Goal: Transaction & Acquisition: Purchase product/service

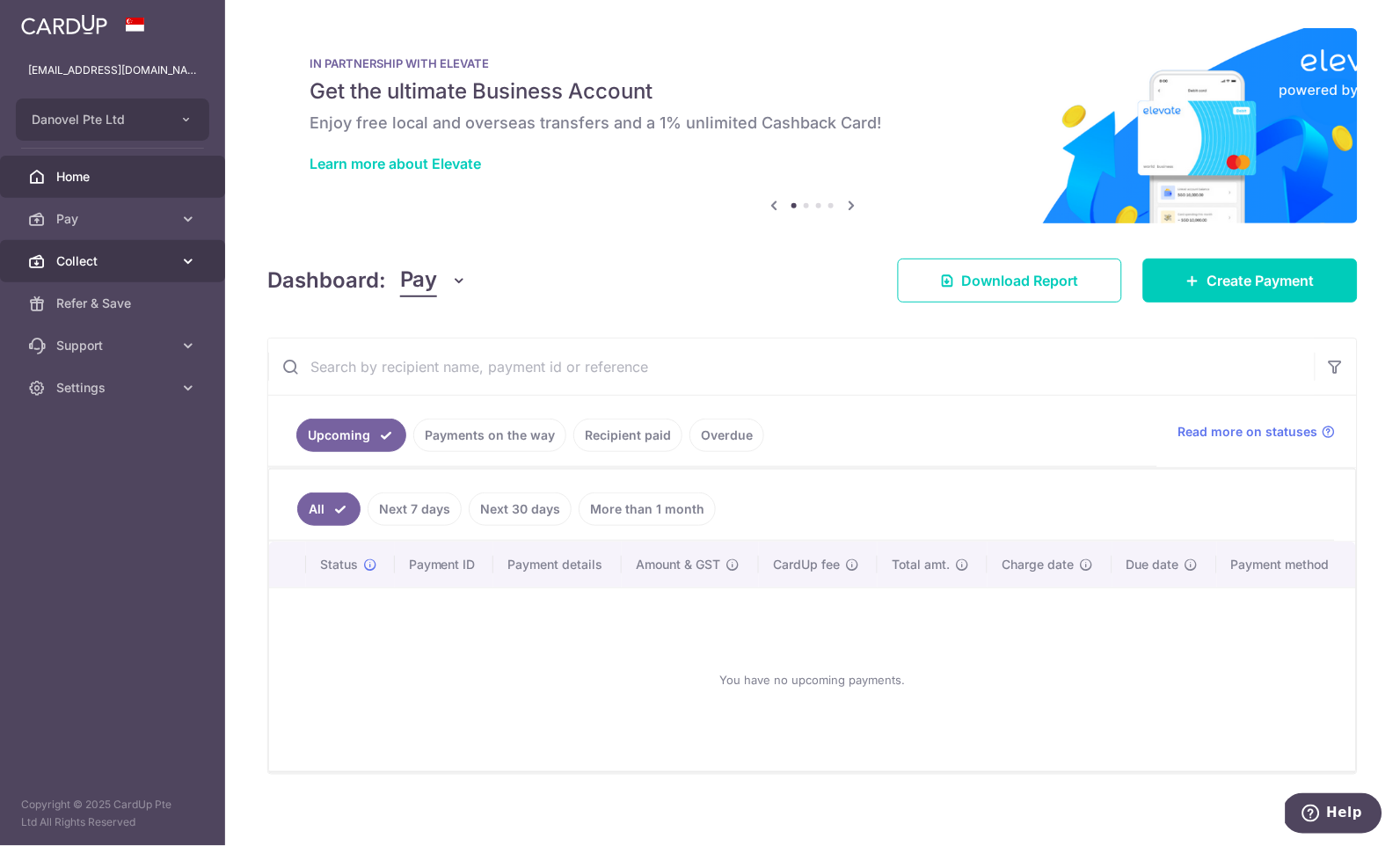
click at [88, 254] on span "Collect" at bounding box center [114, 261] width 116 height 18
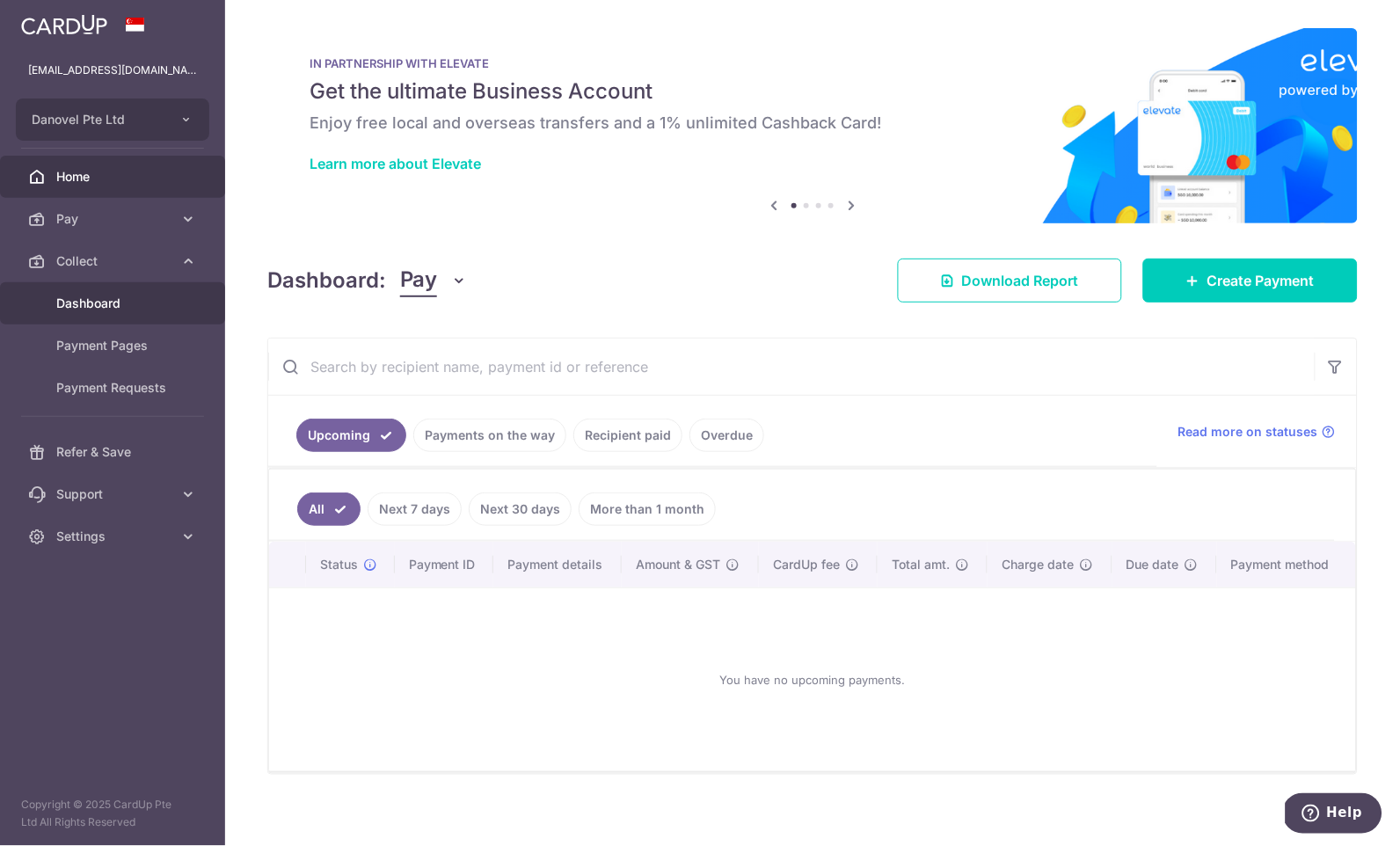
click at [86, 303] on span "Dashboard" at bounding box center [114, 304] width 116 height 18
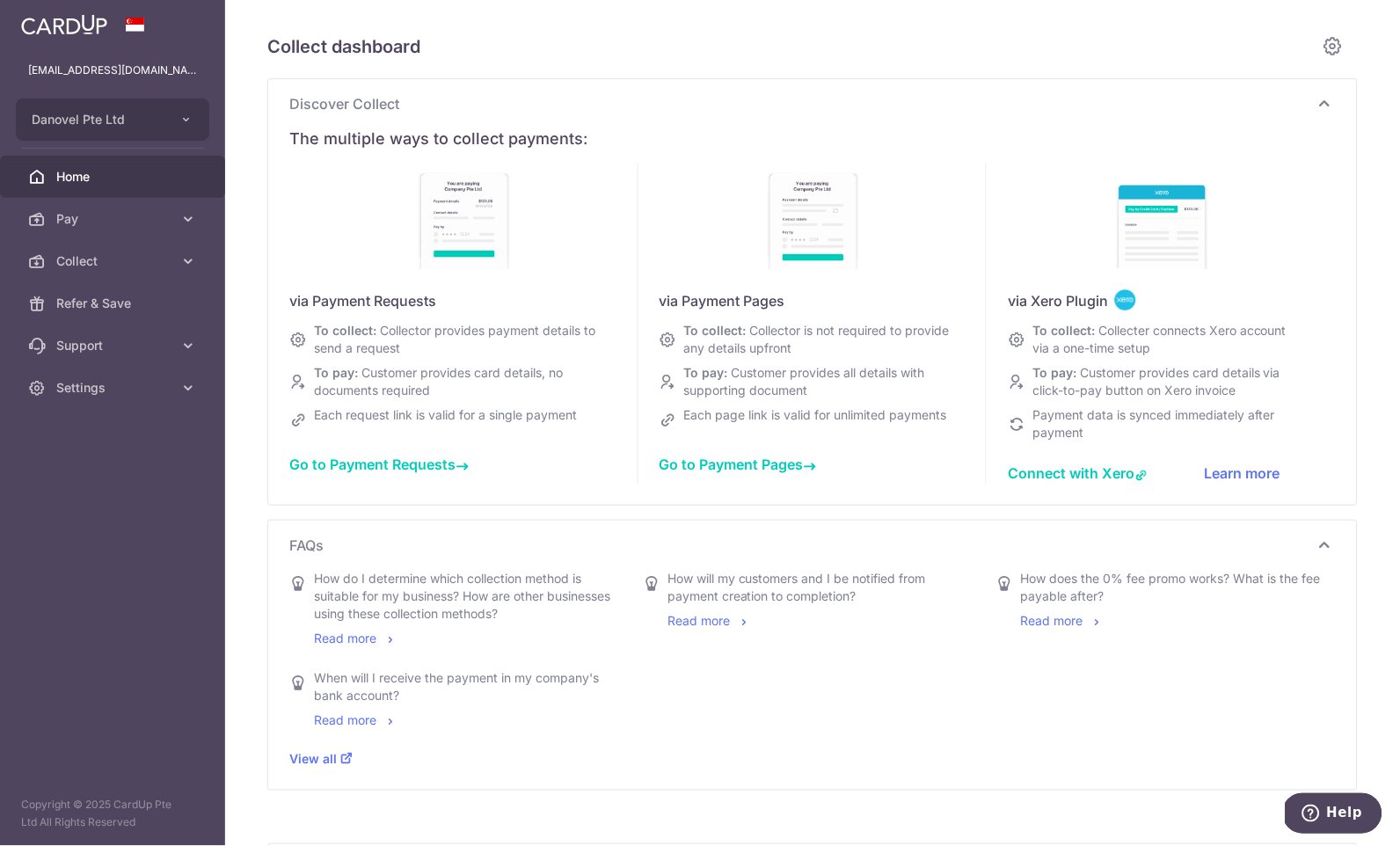
click at [94, 169] on span "Home" at bounding box center [114, 177] width 116 height 18
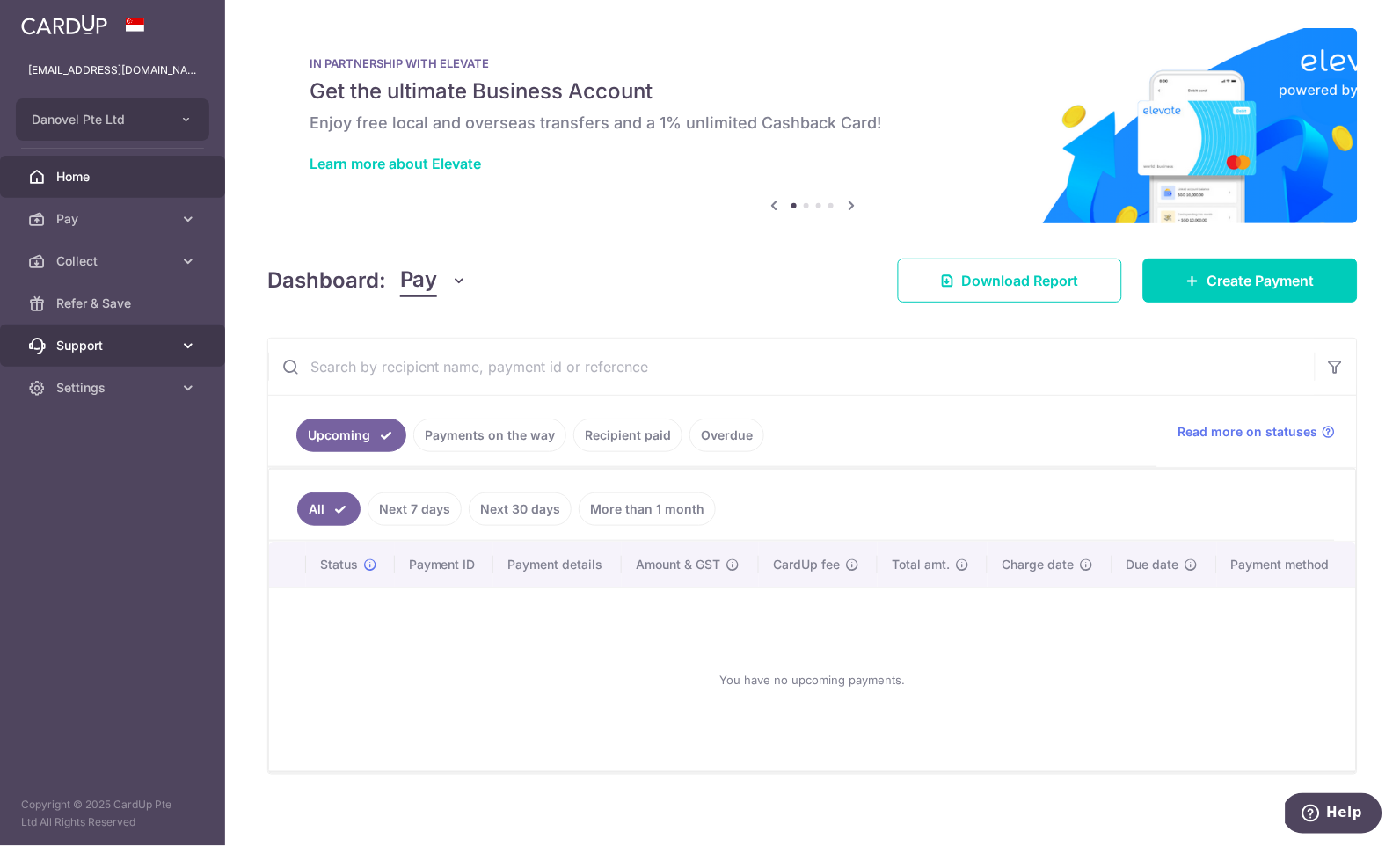
click at [171, 353] on span "Support" at bounding box center [114, 346] width 116 height 18
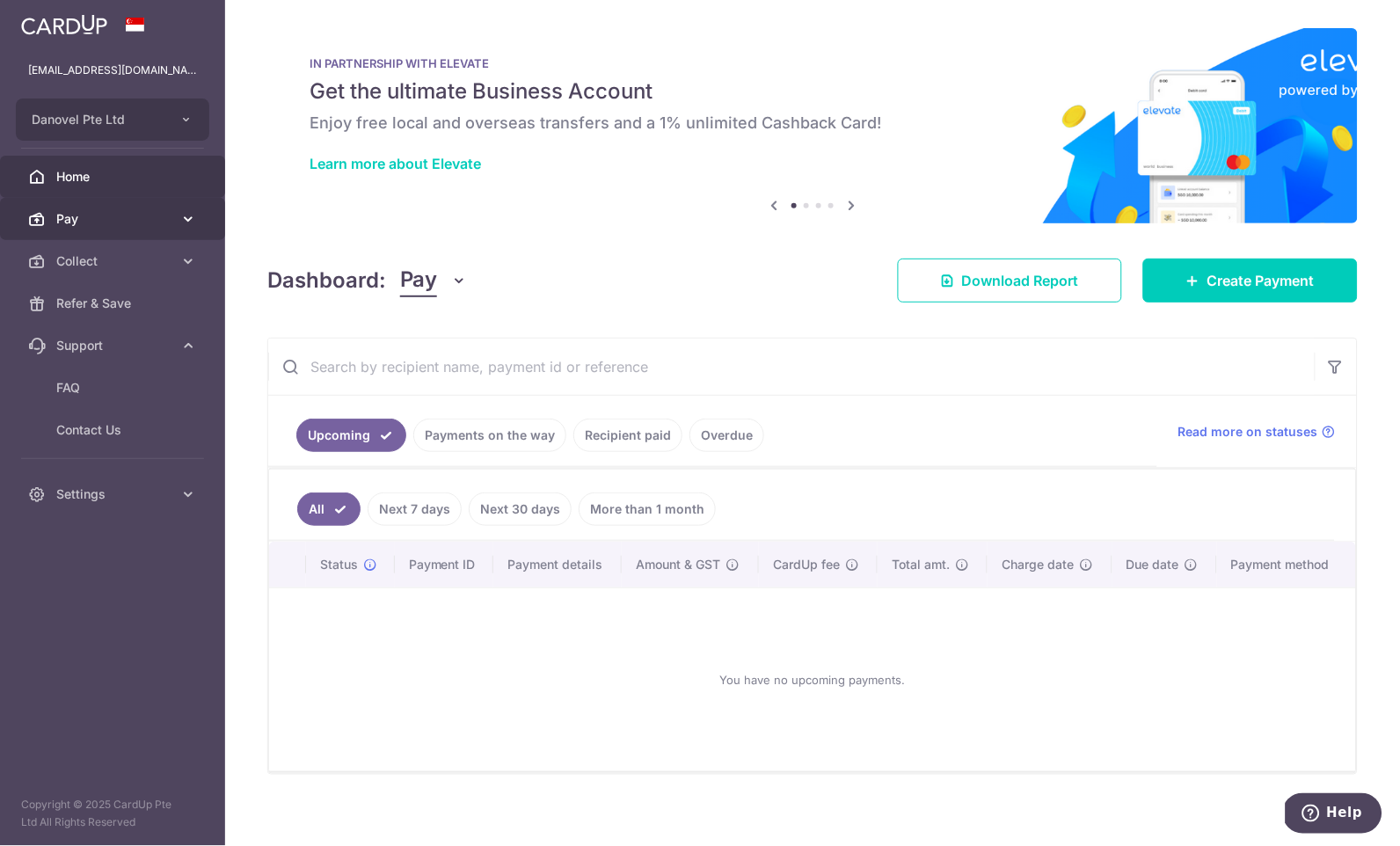
click at [159, 215] on span "Pay" at bounding box center [114, 219] width 116 height 18
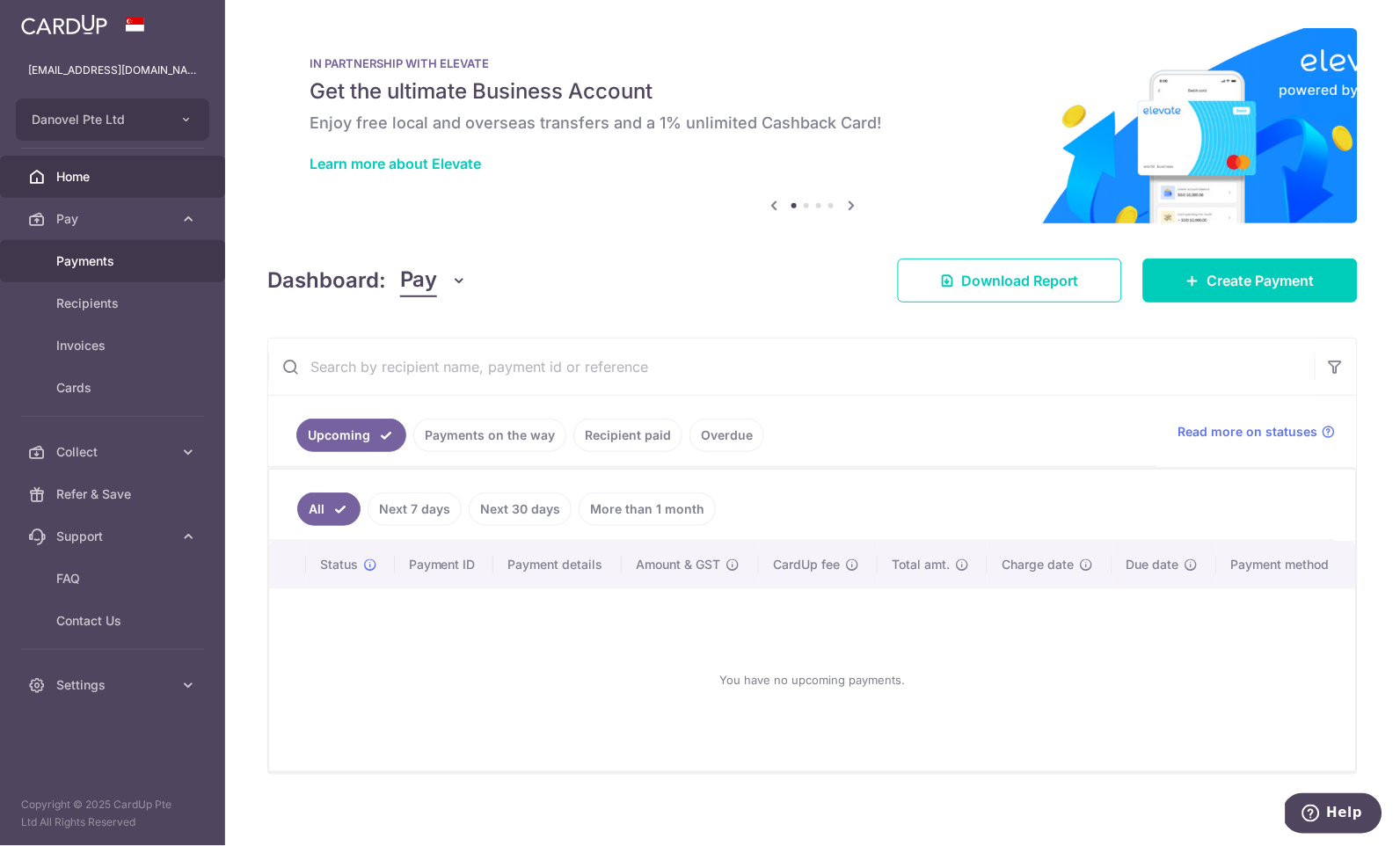
click at [138, 262] on span "Payments" at bounding box center [114, 261] width 116 height 18
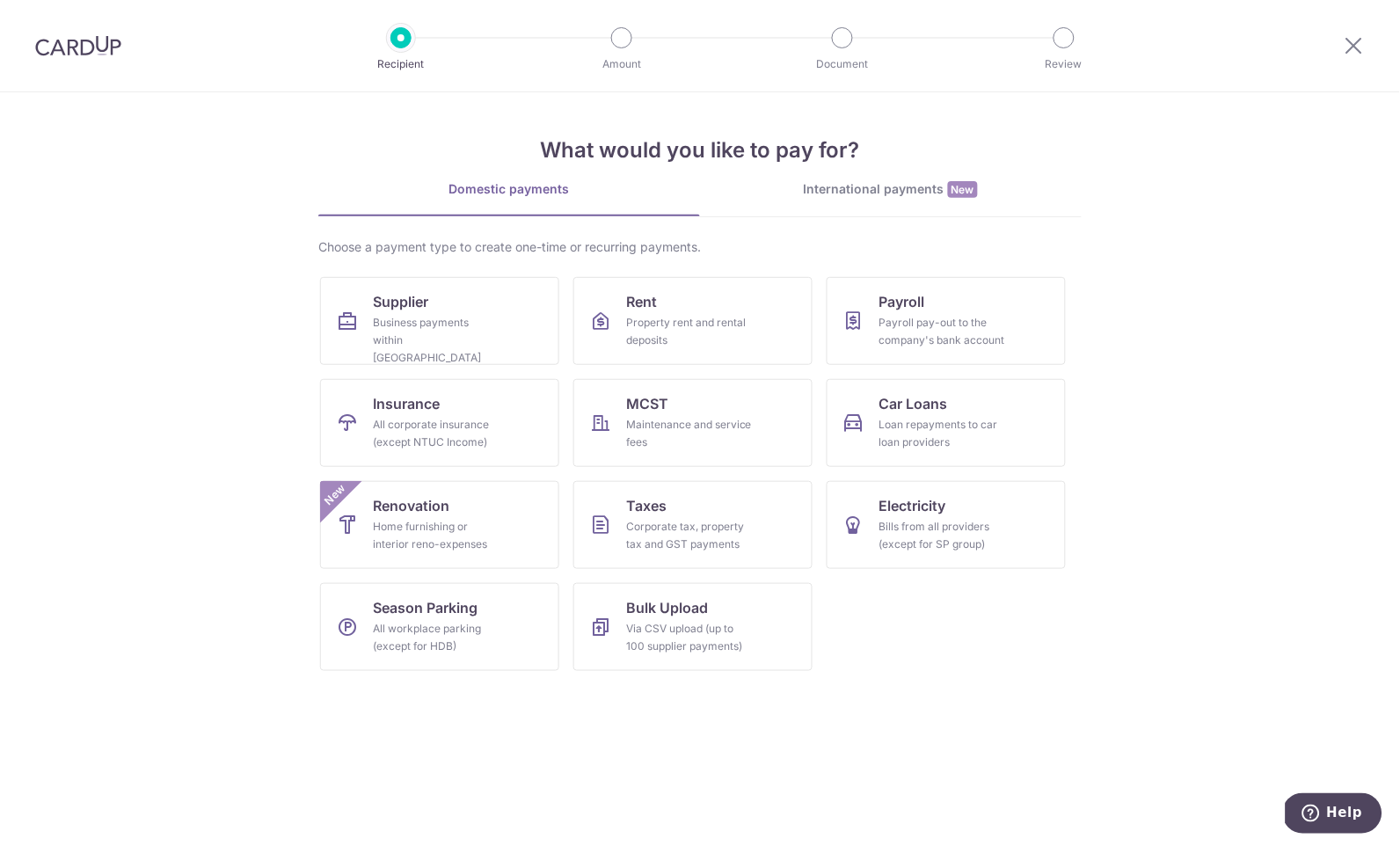
click at [1367, 44] on div at bounding box center [1354, 45] width 91 height 91
click at [1354, 49] on icon at bounding box center [1354, 45] width 21 height 22
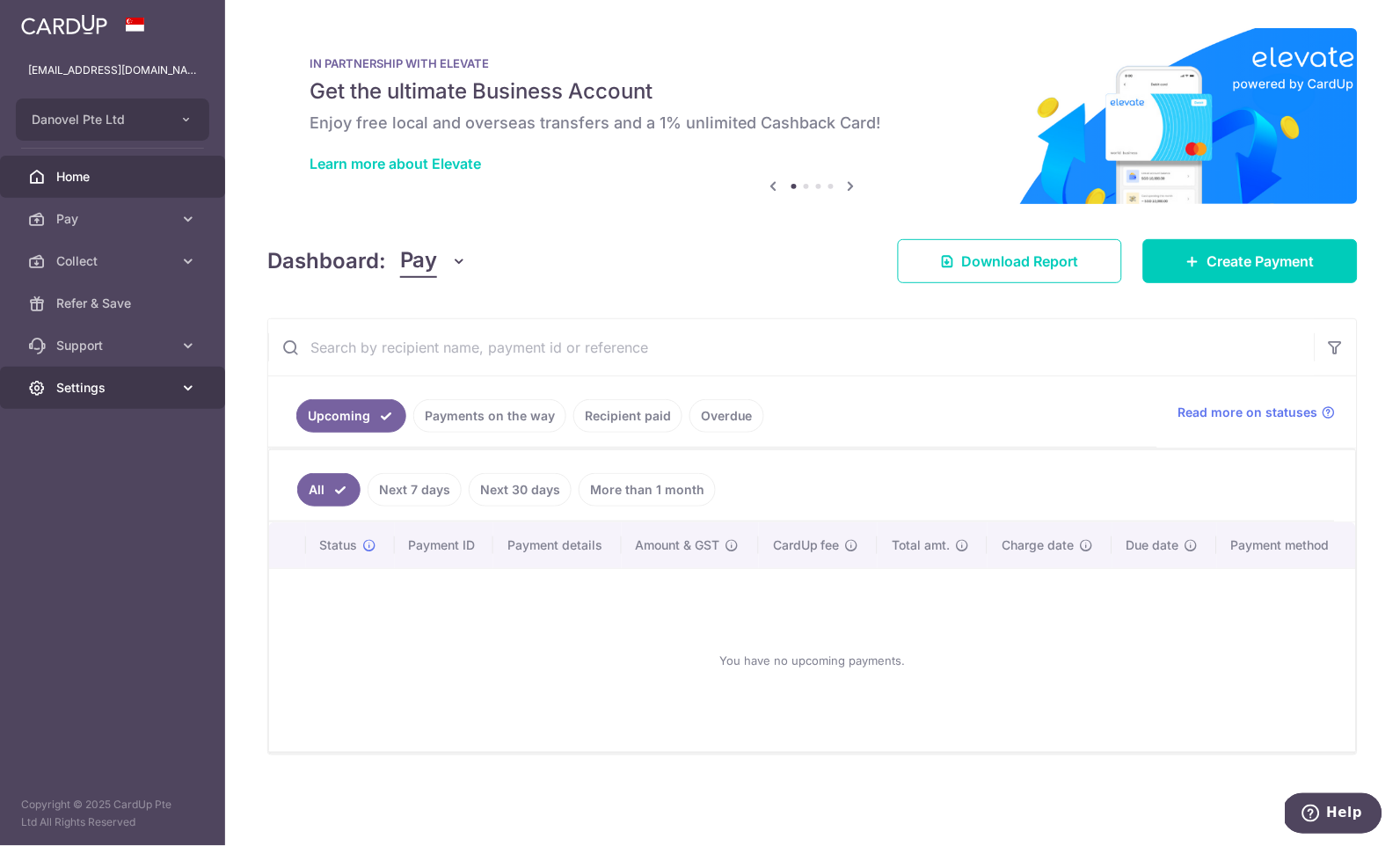
click at [133, 382] on span "Settings" at bounding box center [114, 388] width 116 height 18
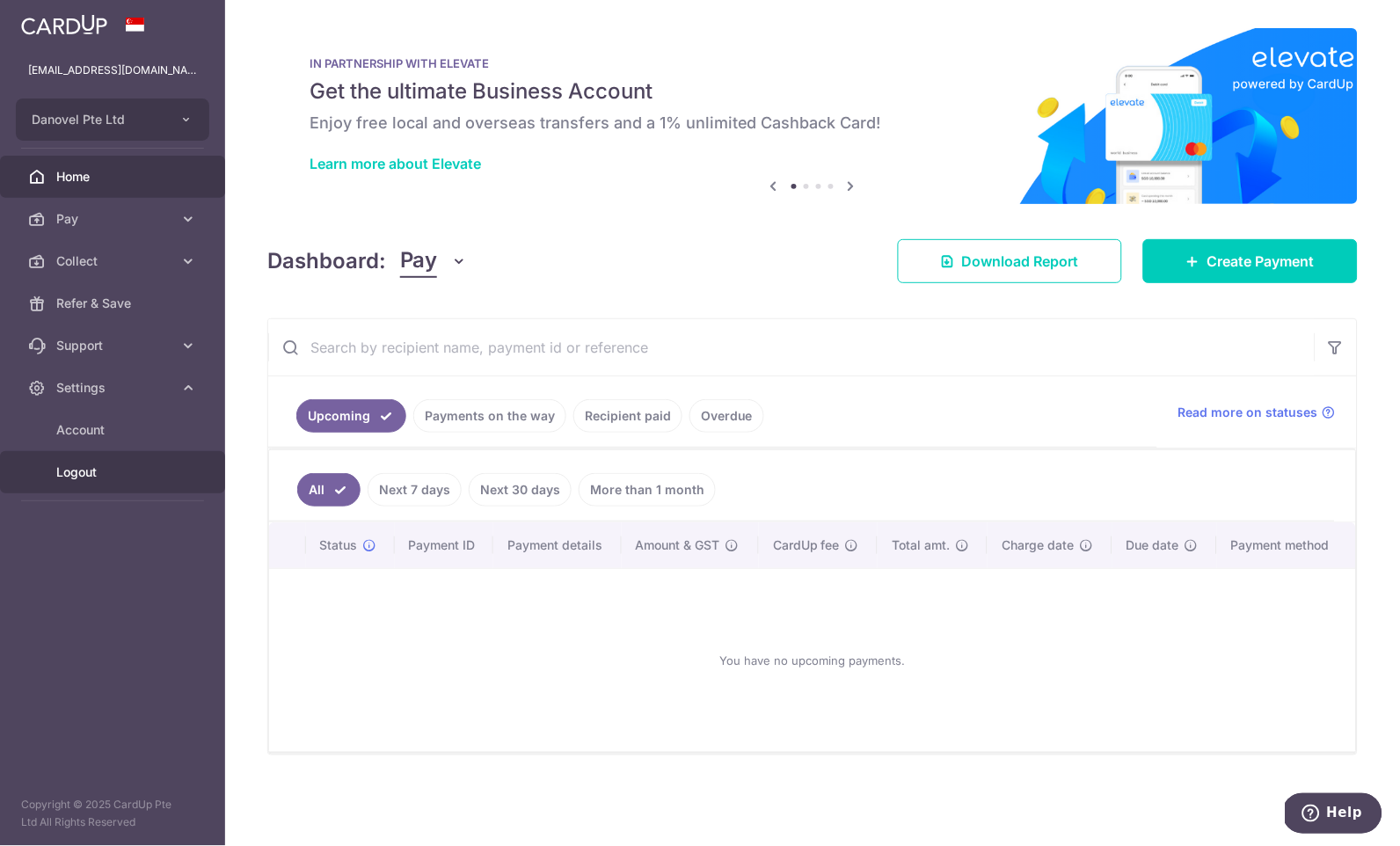
click at [96, 473] on span "Logout" at bounding box center [114, 472] width 116 height 18
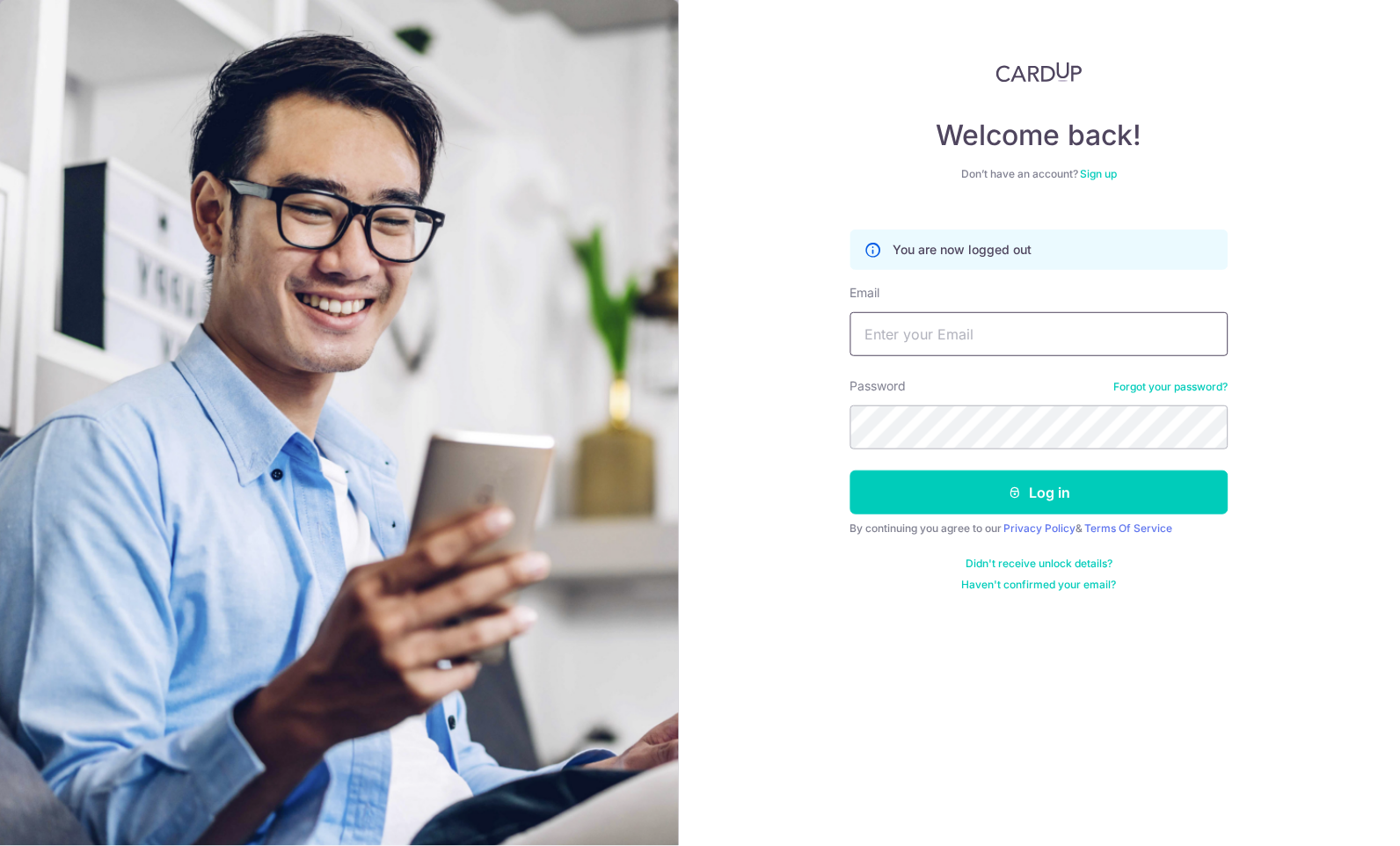
type input "a"
type input "marcus@danovel.com"
click at [1039, 491] on button "Log in" at bounding box center [1039, 492] width 379 height 44
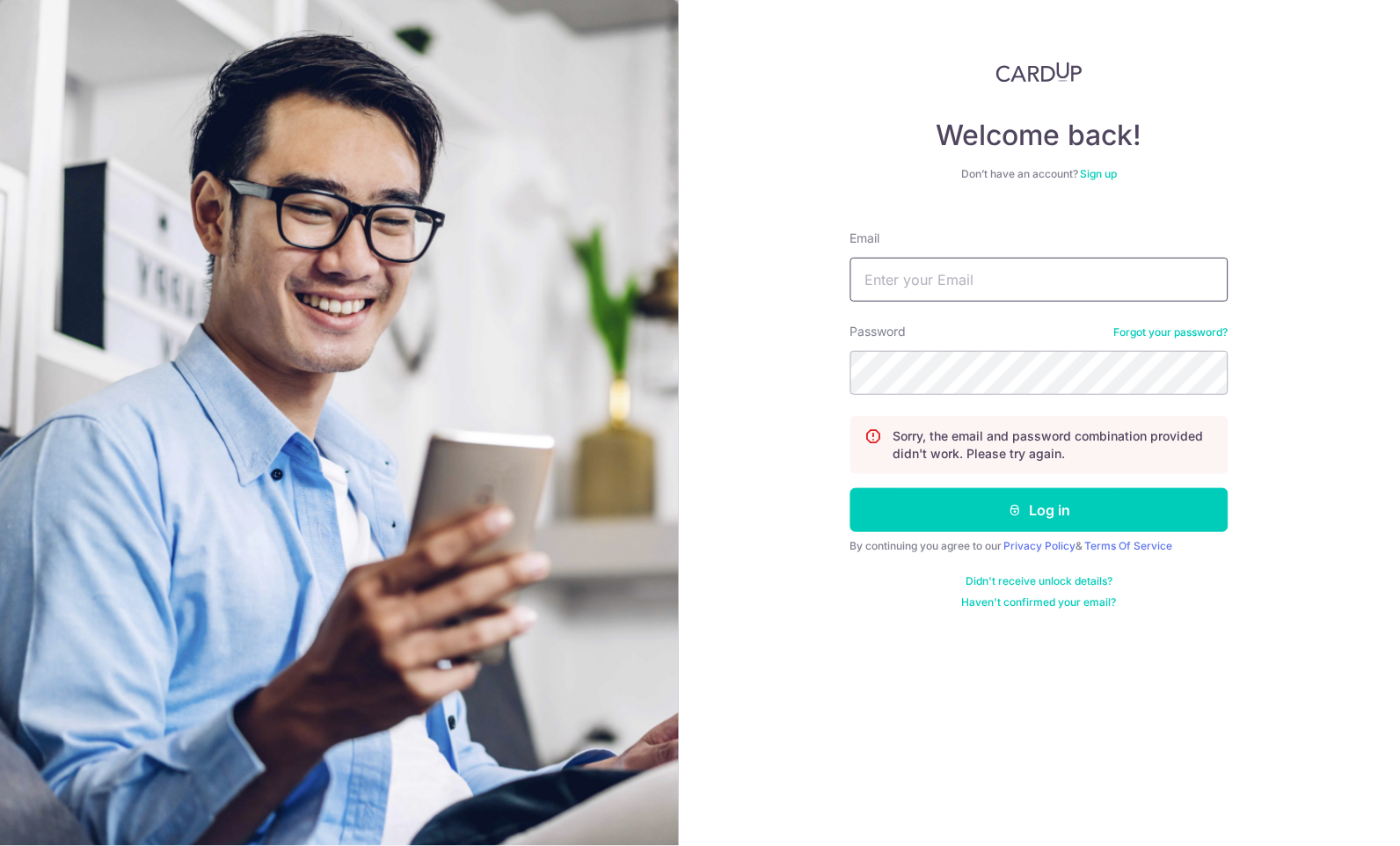
type input "marcus@danovel.com"
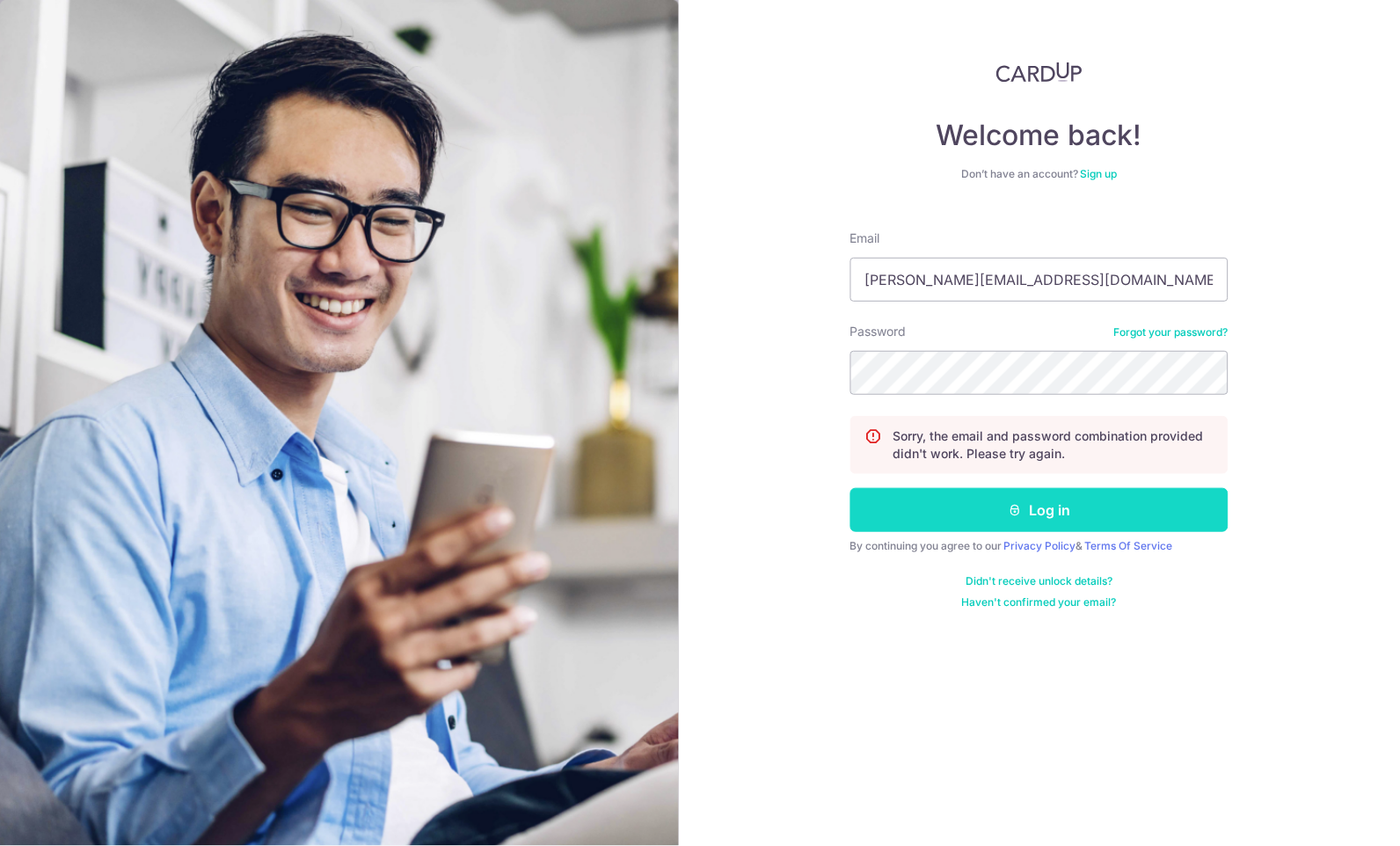
click at [983, 502] on button "Log in" at bounding box center [1039, 509] width 379 height 44
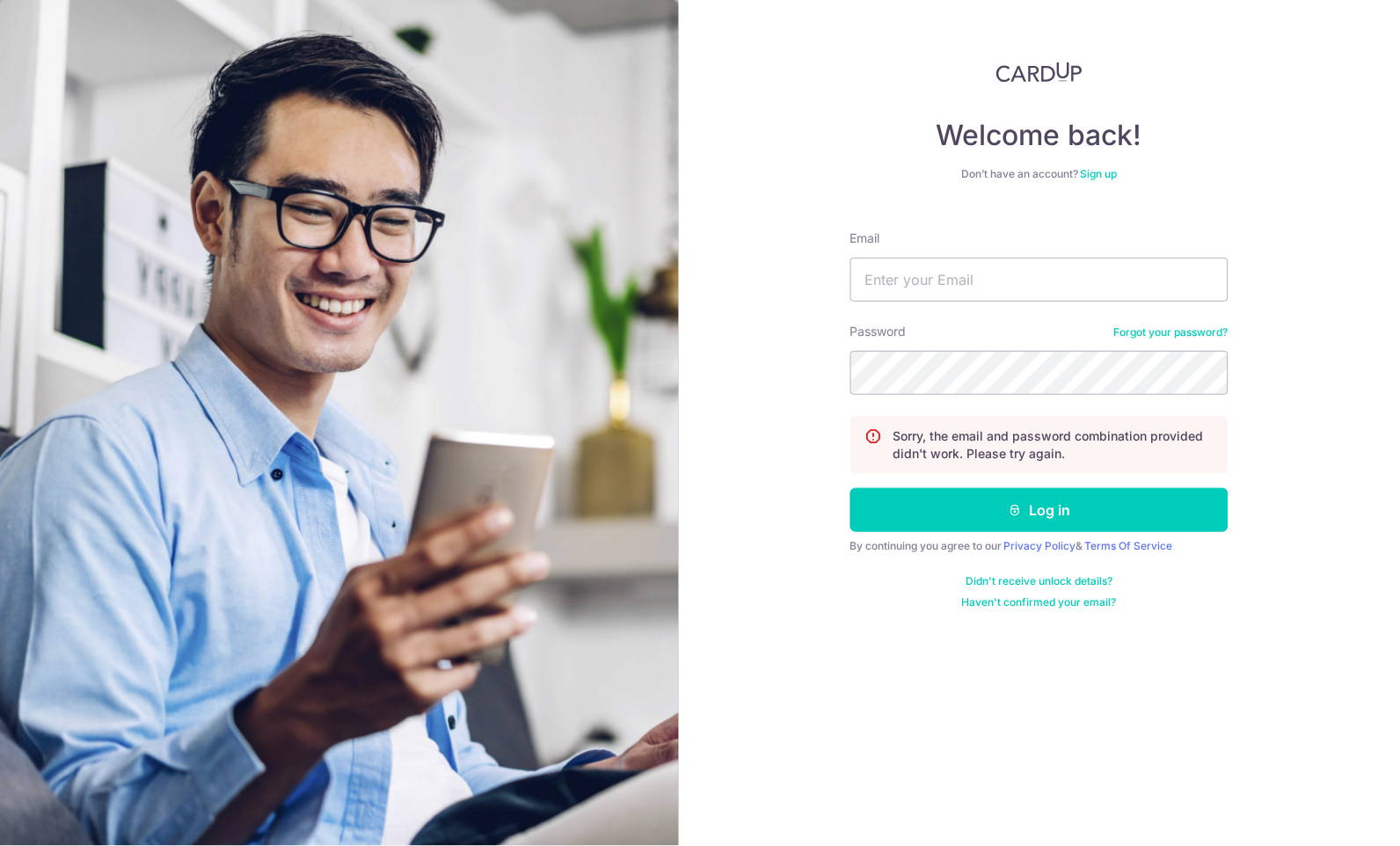
click at [1153, 343] on div "Password Forgot your password?" at bounding box center [1039, 358] width 379 height 72
click at [1153, 336] on link "Forgot your password?" at bounding box center [1171, 332] width 114 height 14
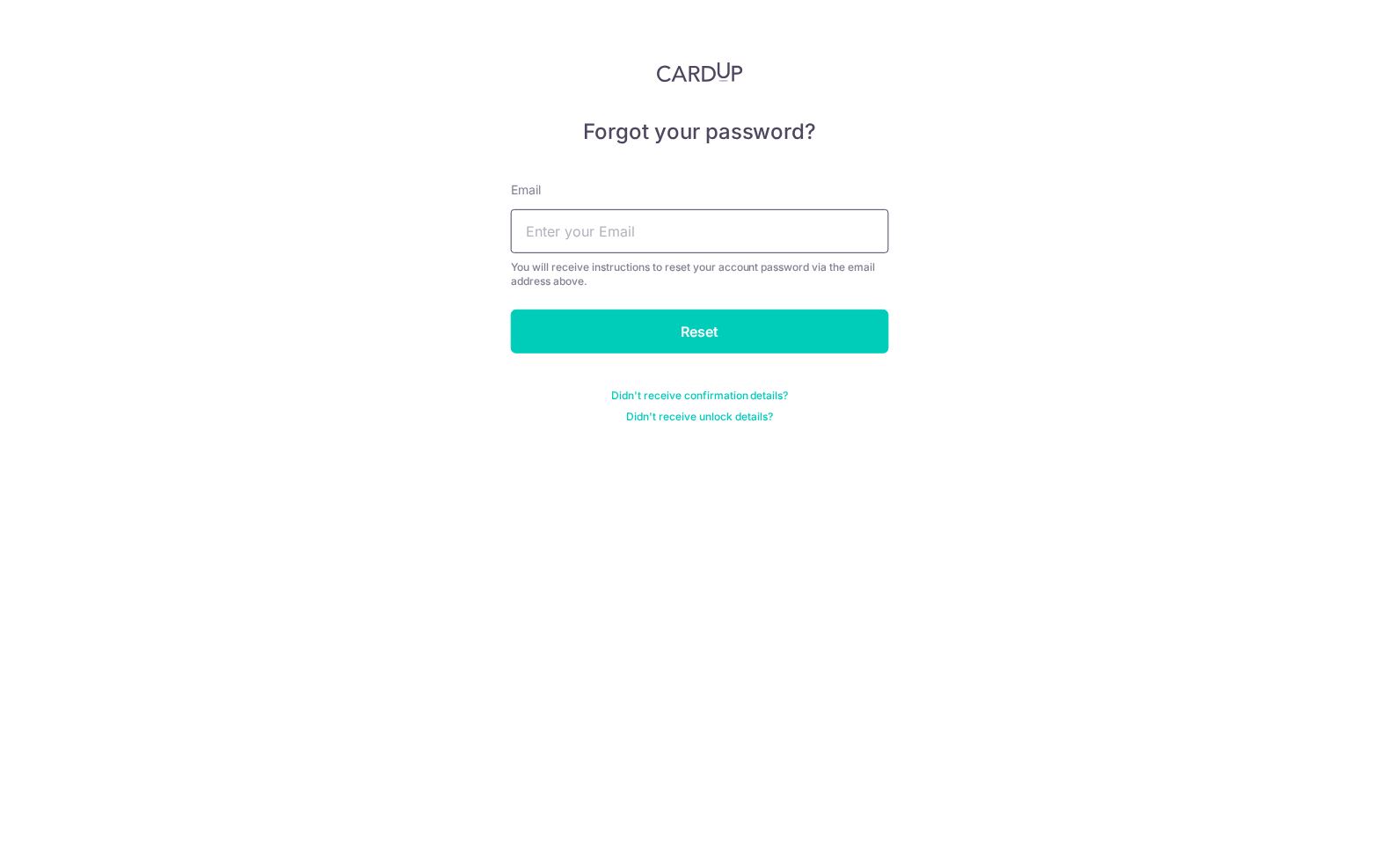
click at [735, 231] on input "text" at bounding box center [700, 231] width 379 height 44
type input "marcus@danovel.com"
click at [700, 329] on input "Reset" at bounding box center [700, 331] width 379 height 44
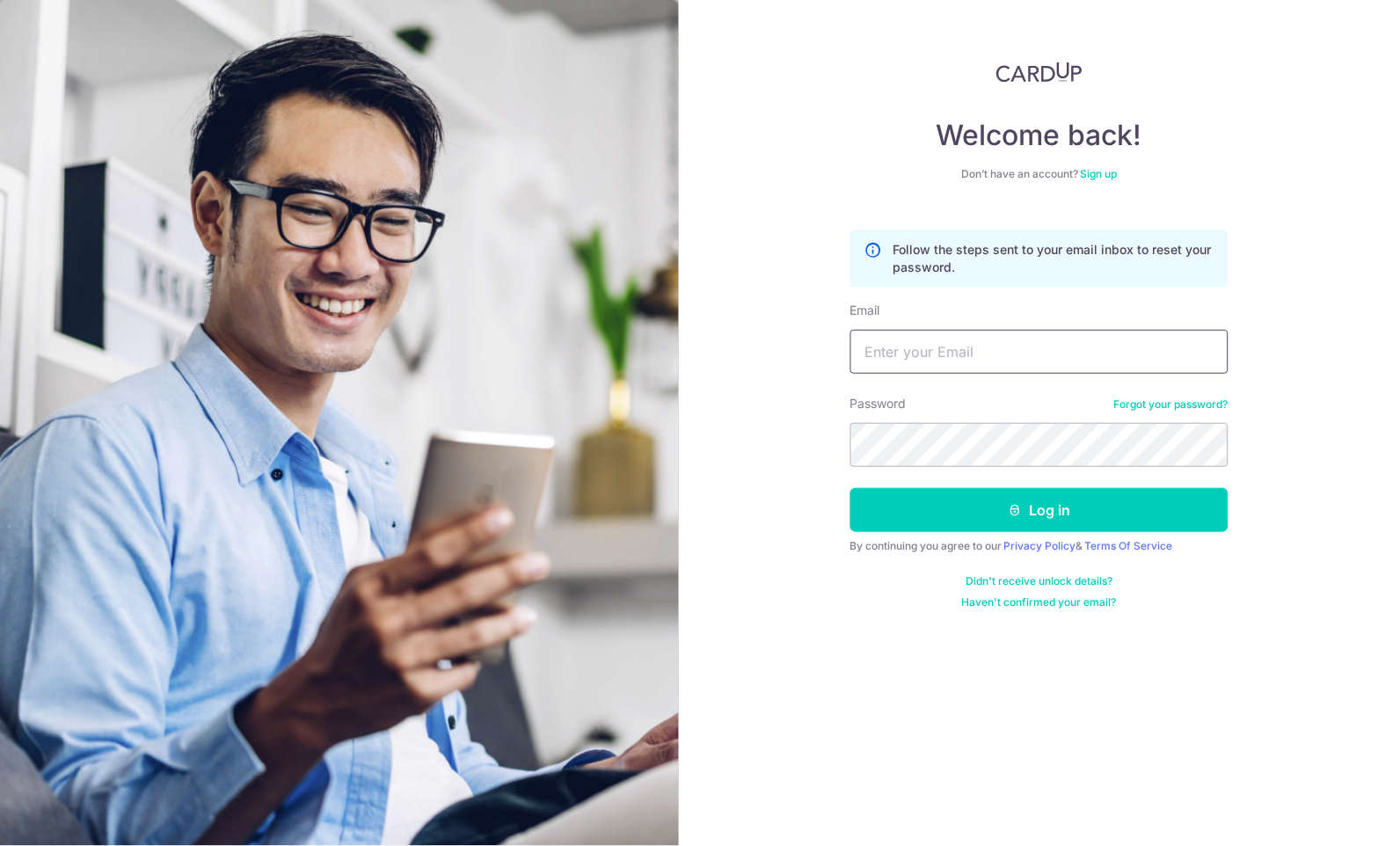
click at [1029, 344] on input "Email" at bounding box center [1039, 351] width 379 height 44
type input "[EMAIL_ADDRESS][DOMAIN_NAME]"
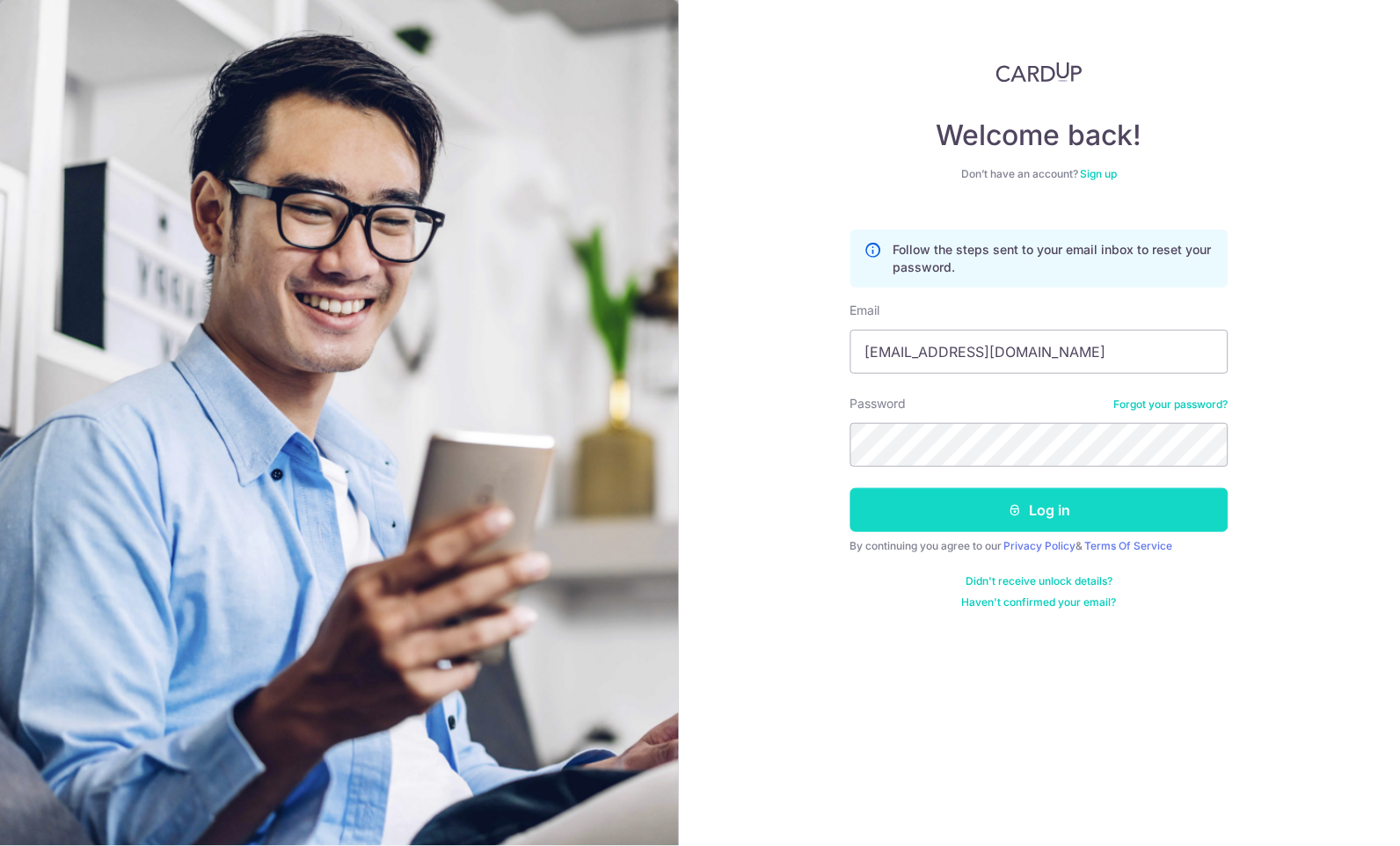
click at [1024, 506] on button "Log in" at bounding box center [1039, 509] width 379 height 44
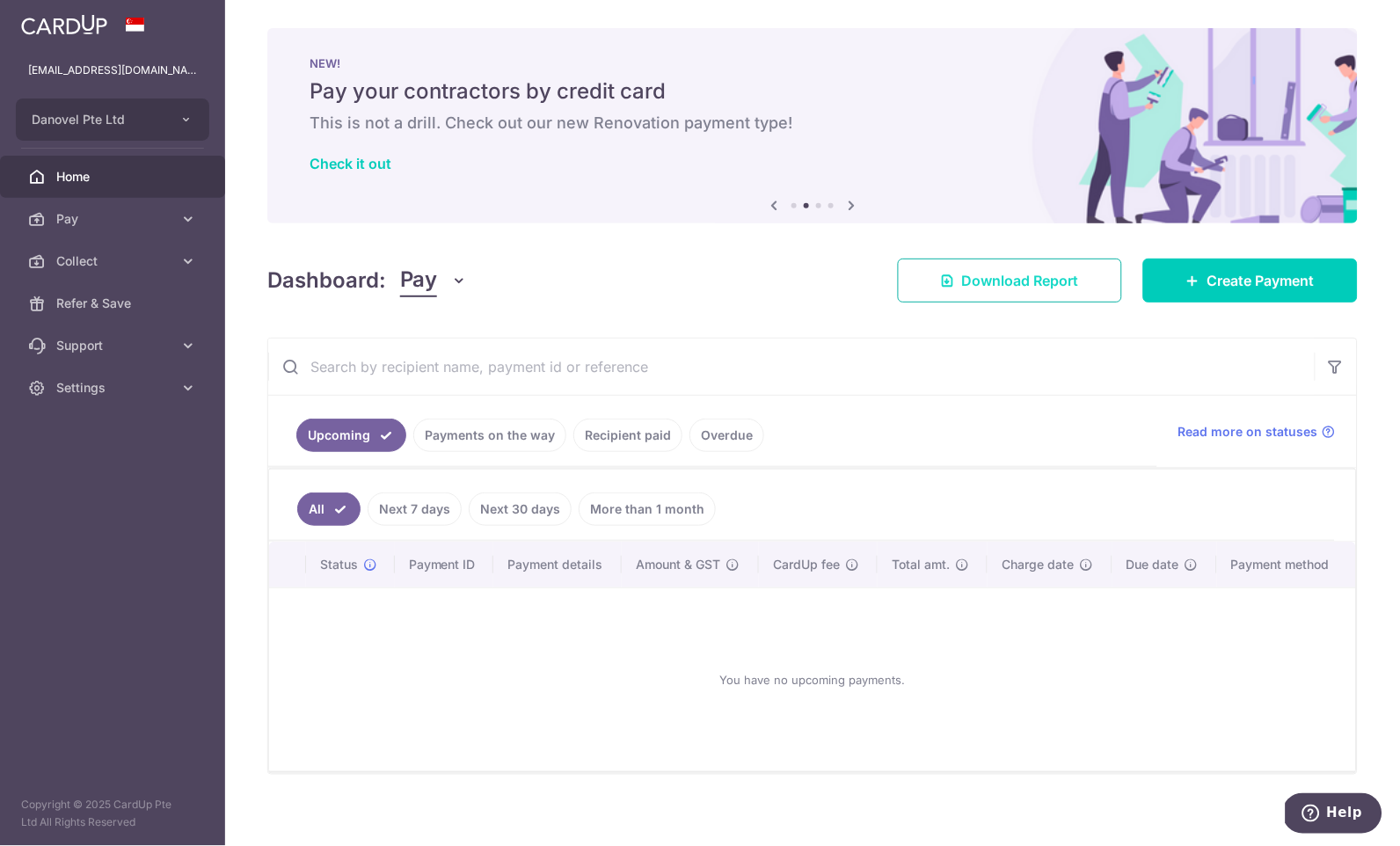
click at [1012, 273] on span "Download Report" at bounding box center [1021, 280] width 117 height 21
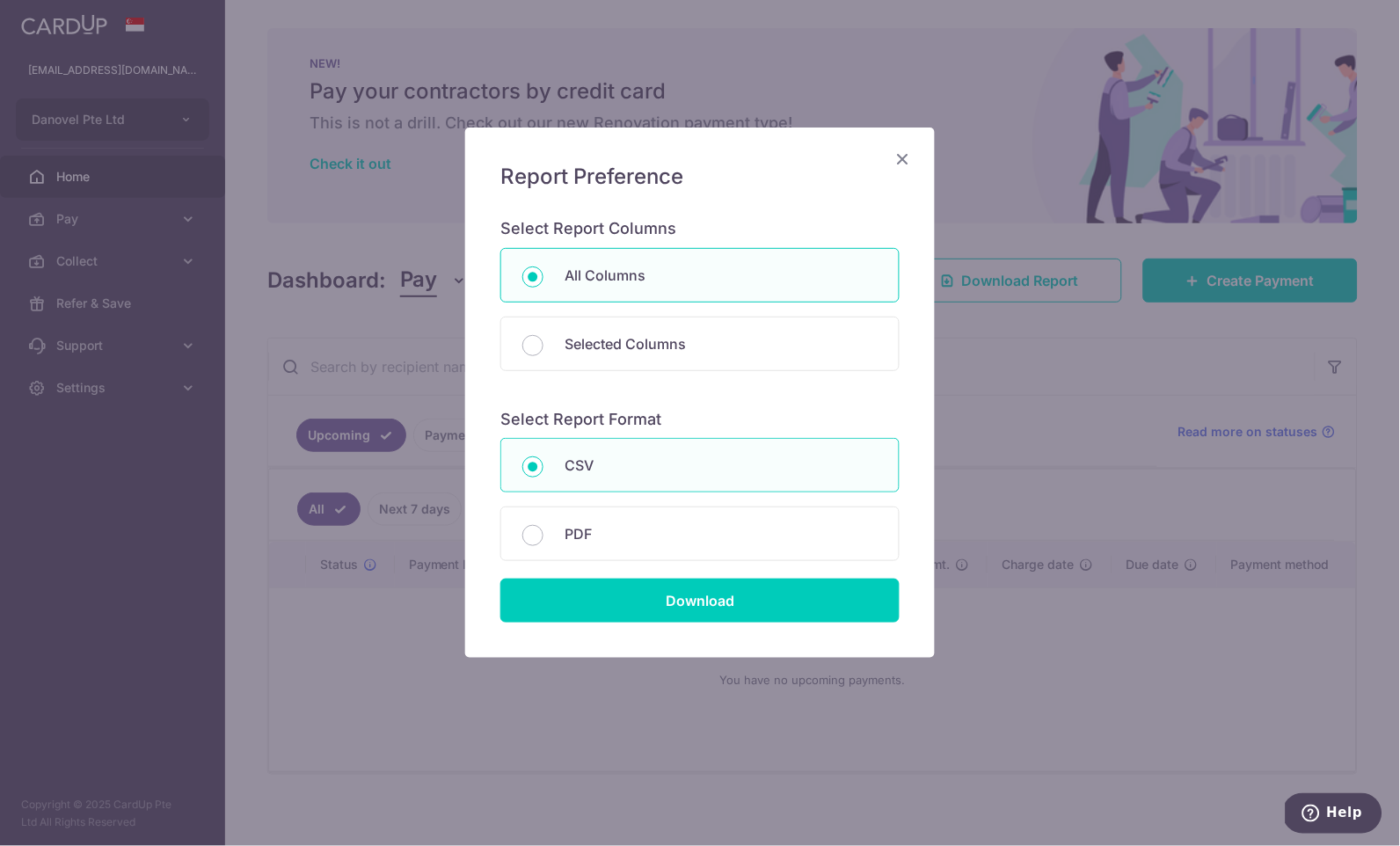
click at [904, 149] on icon "Close" at bounding box center [903, 158] width 21 height 22
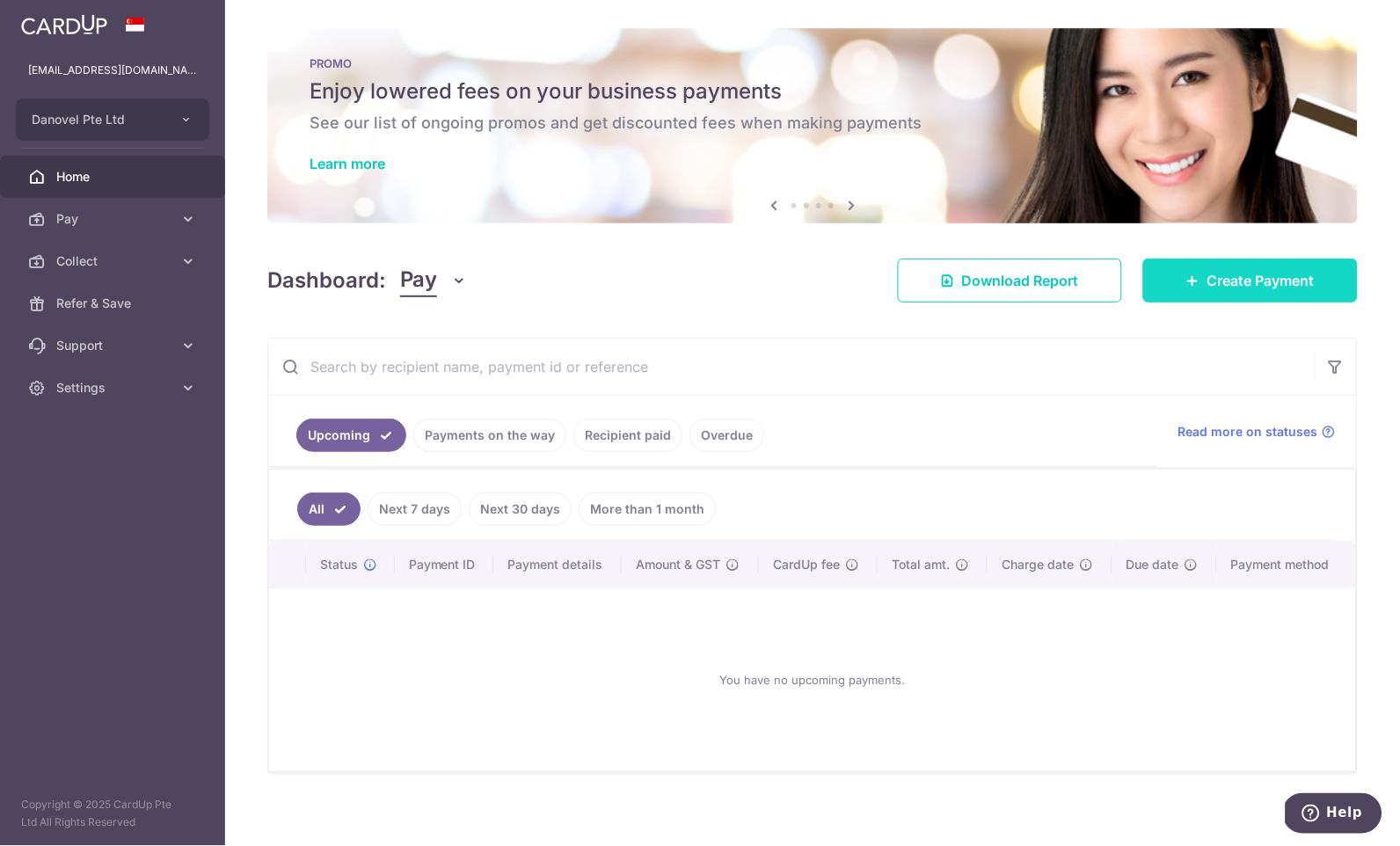
click at [1207, 285] on span "Create Payment" at bounding box center [1260, 280] width 107 height 21
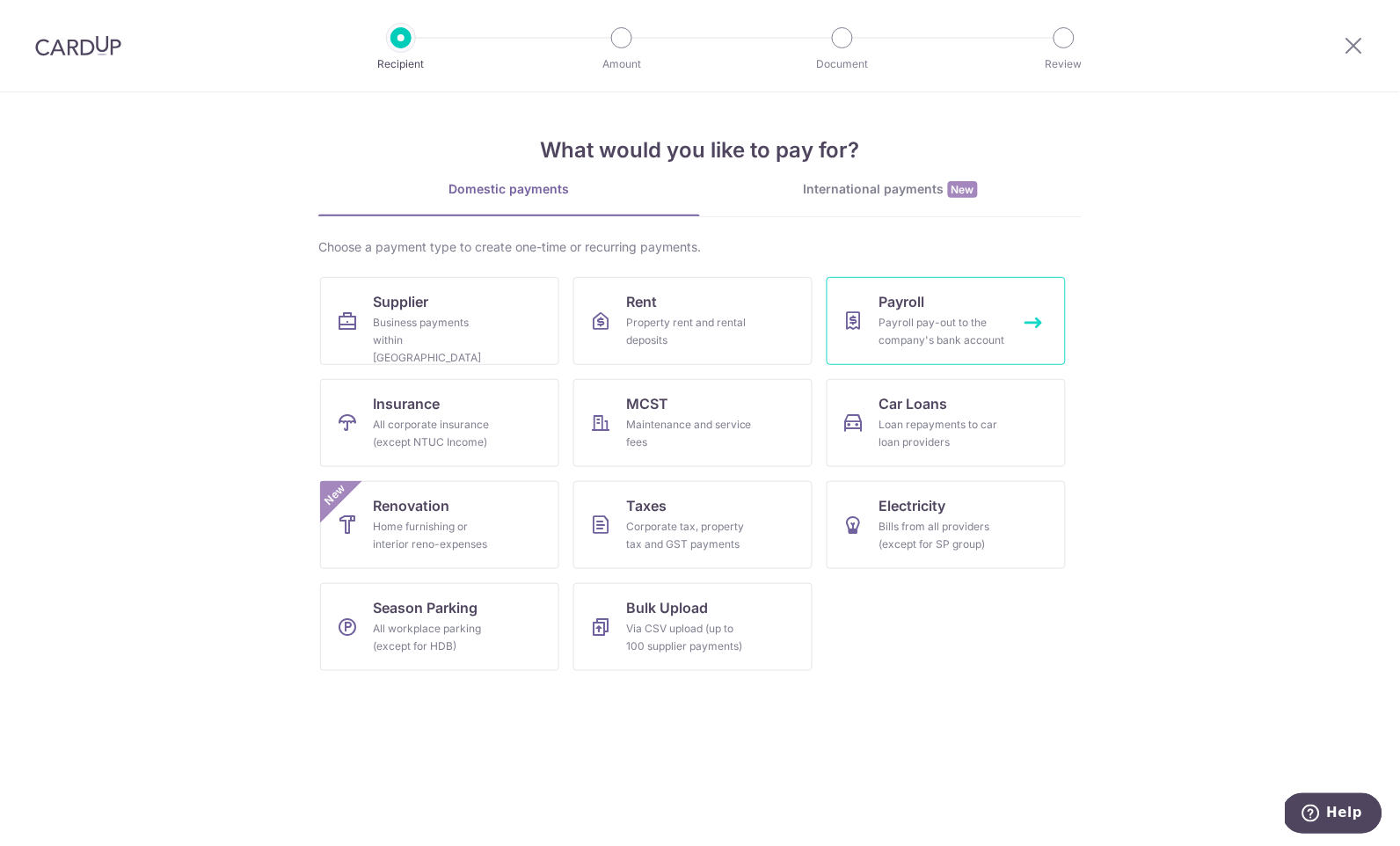
click at [869, 333] on link "Payroll Payroll pay-out to the company's bank account" at bounding box center [946, 320] width 239 height 87
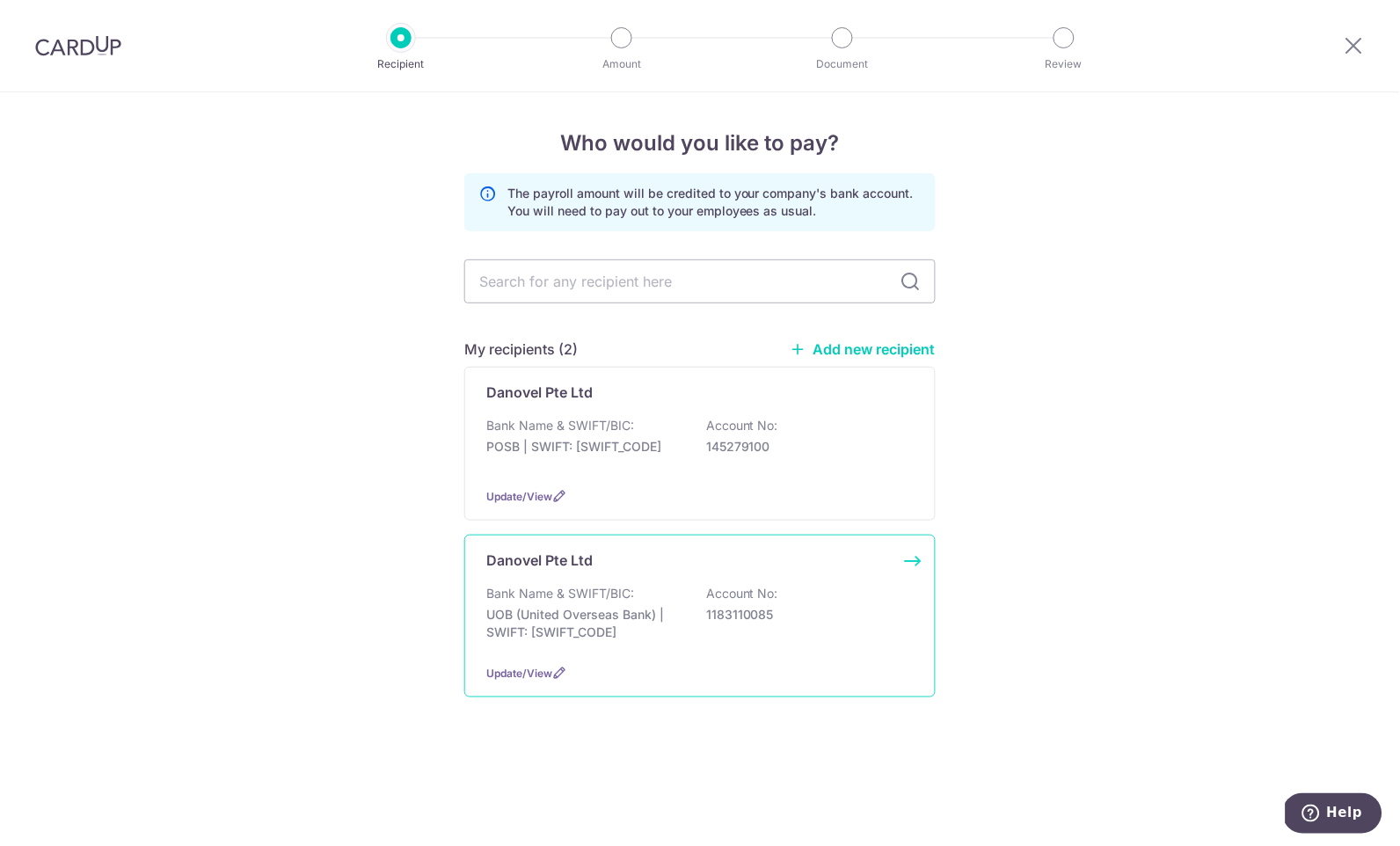
click at [650, 625] on p "UOB (United Overseas Bank) | SWIFT: [SWIFT_CODE]" at bounding box center [585, 623] width 197 height 35
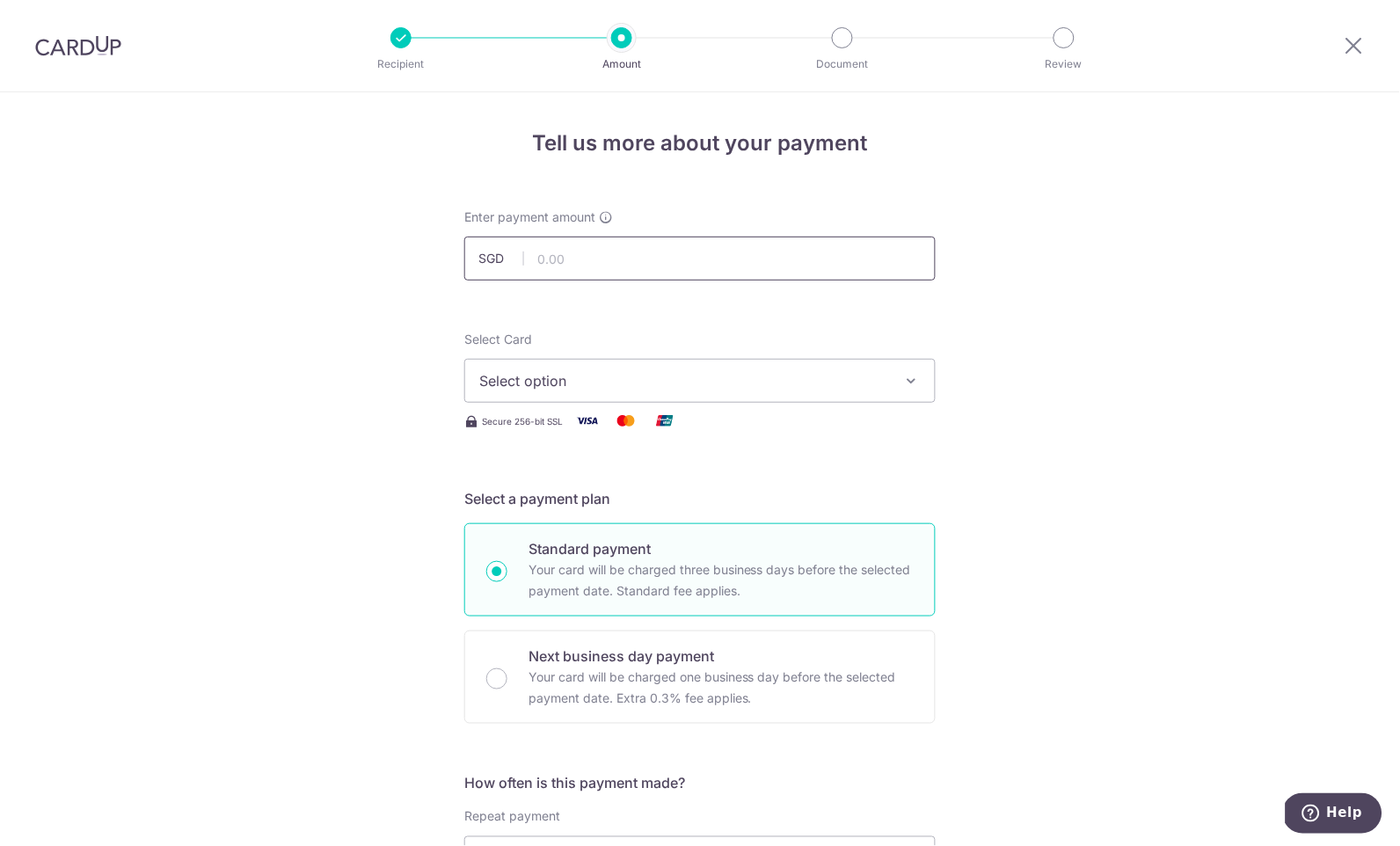
click at [660, 246] on input "text" at bounding box center [699, 258] width 471 height 44
paste input "20730.00"
click at [619, 377] on span "Select option" at bounding box center [684, 380] width 410 height 21
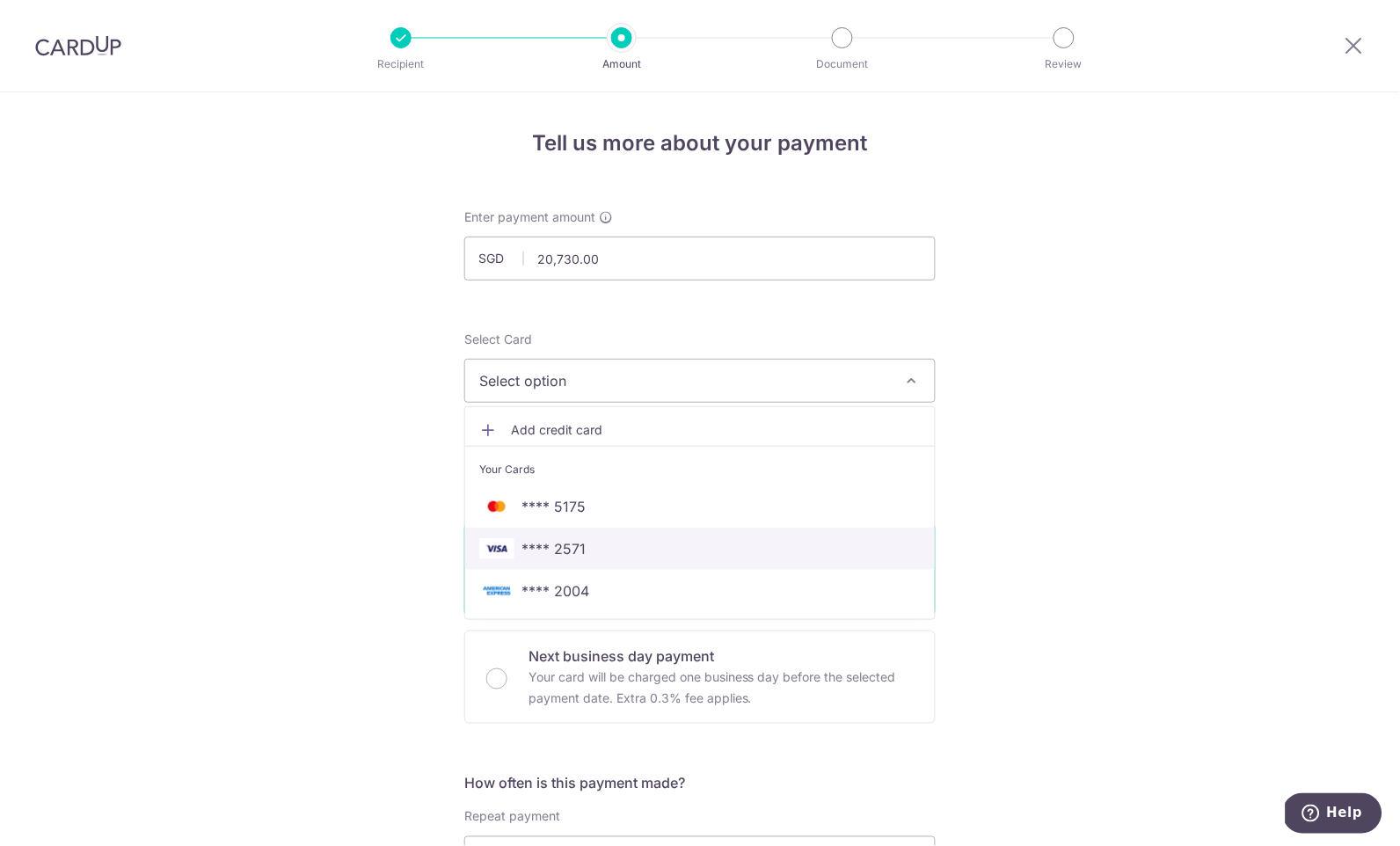
click at [647, 532] on link "**** 2571" at bounding box center [700, 548] width 470 height 42
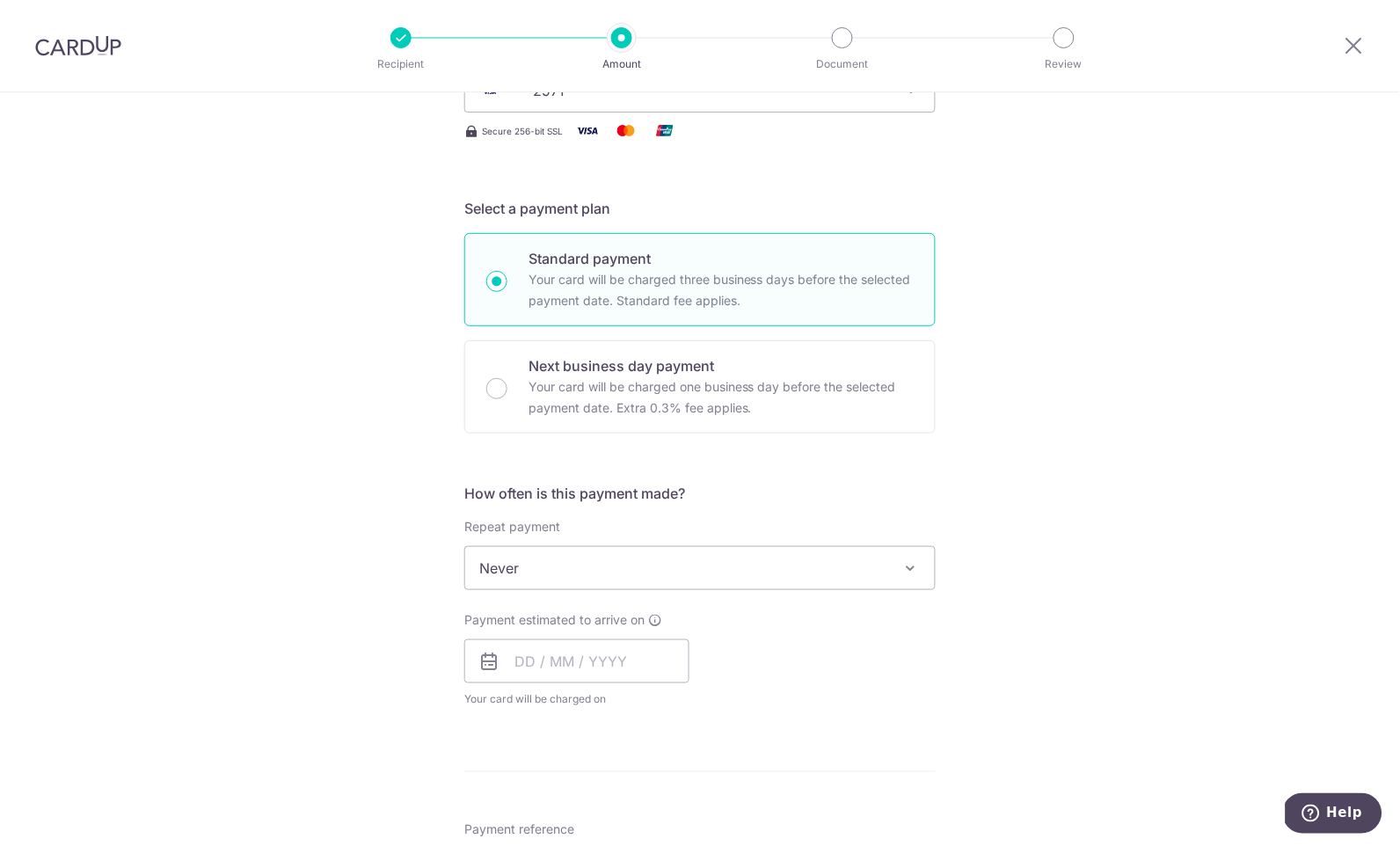
scroll to position [113, 0]
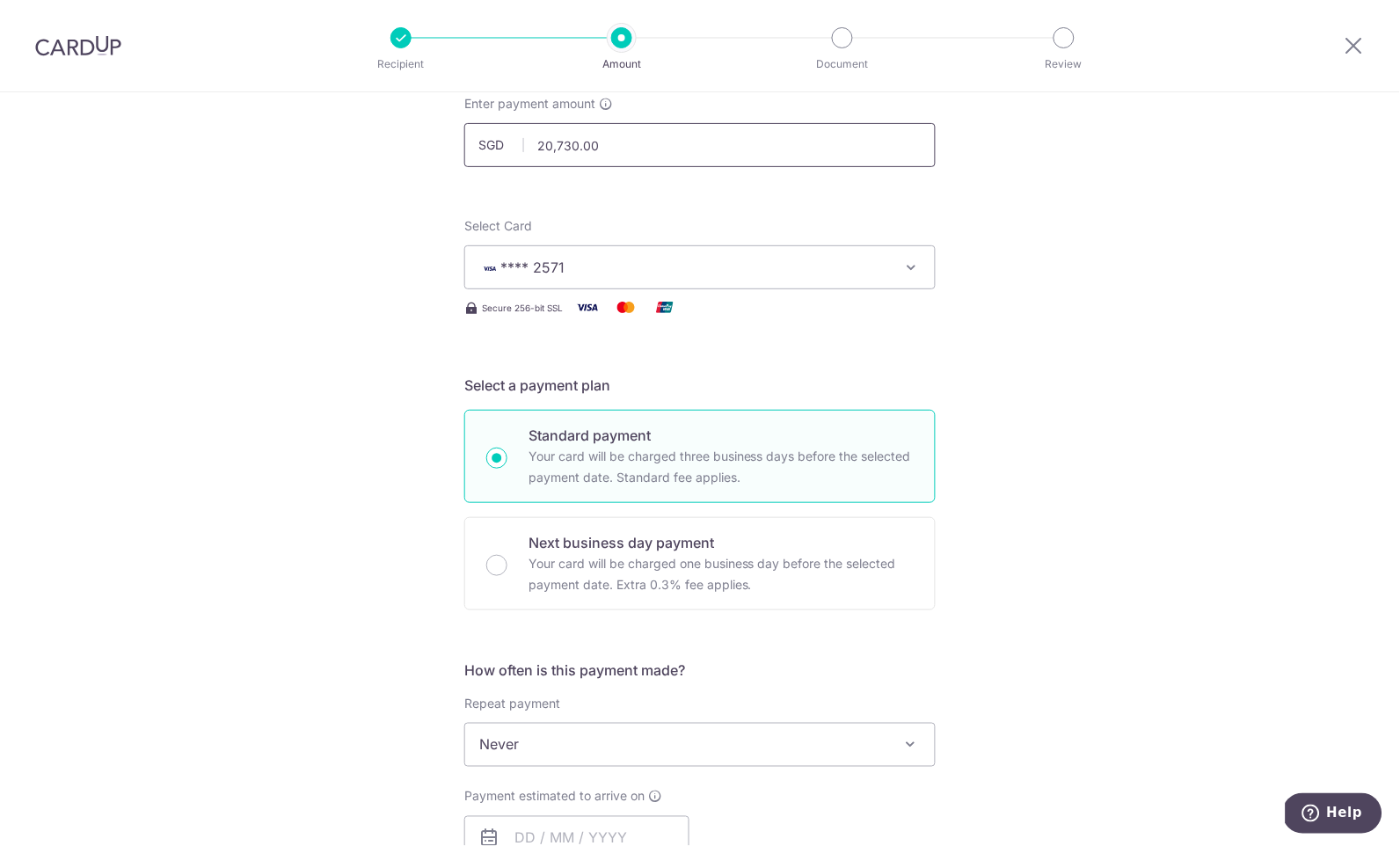
click at [657, 154] on input "20,730.00" at bounding box center [699, 144] width 471 height 44
paste input "179"
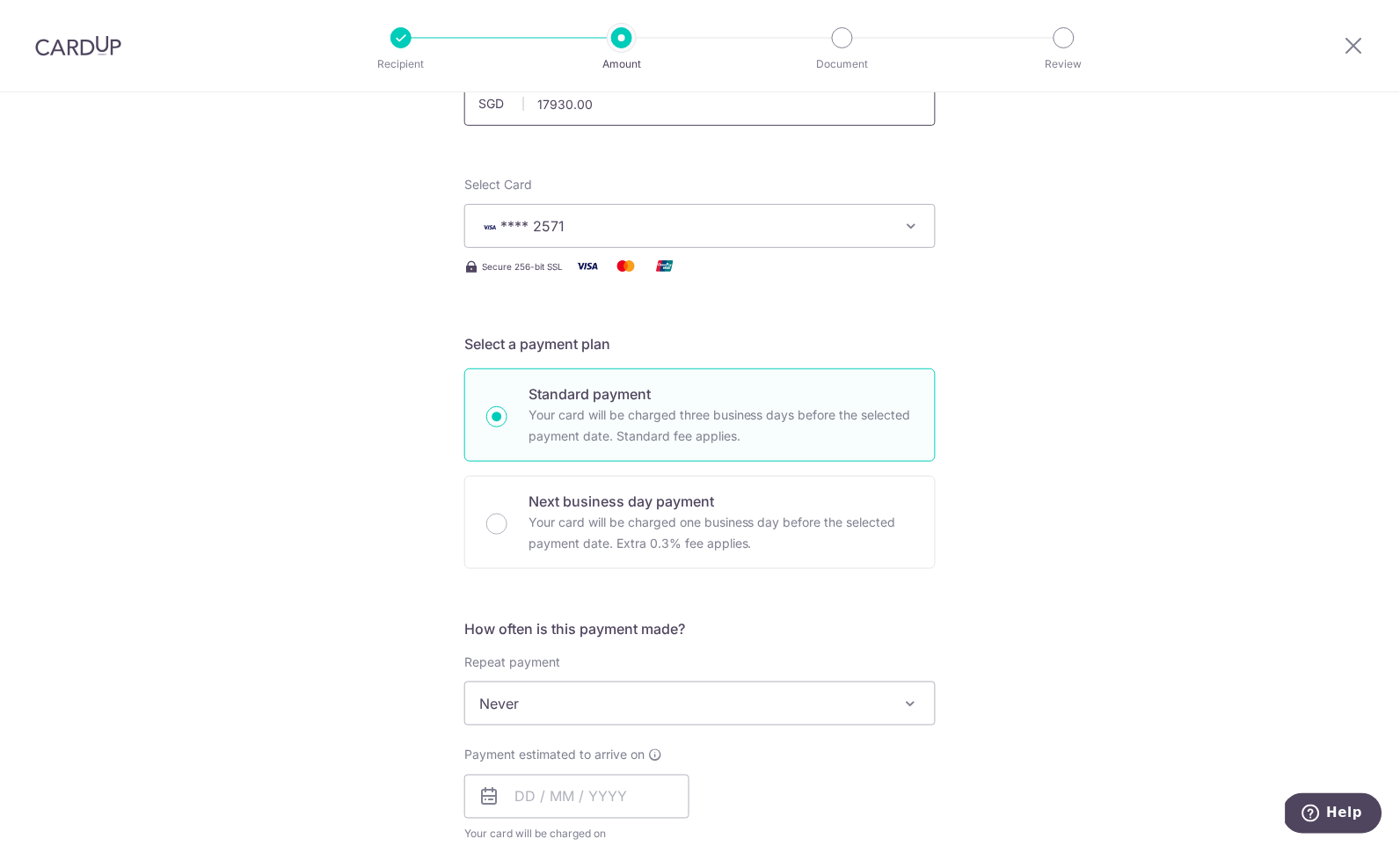
scroll to position [329, 0]
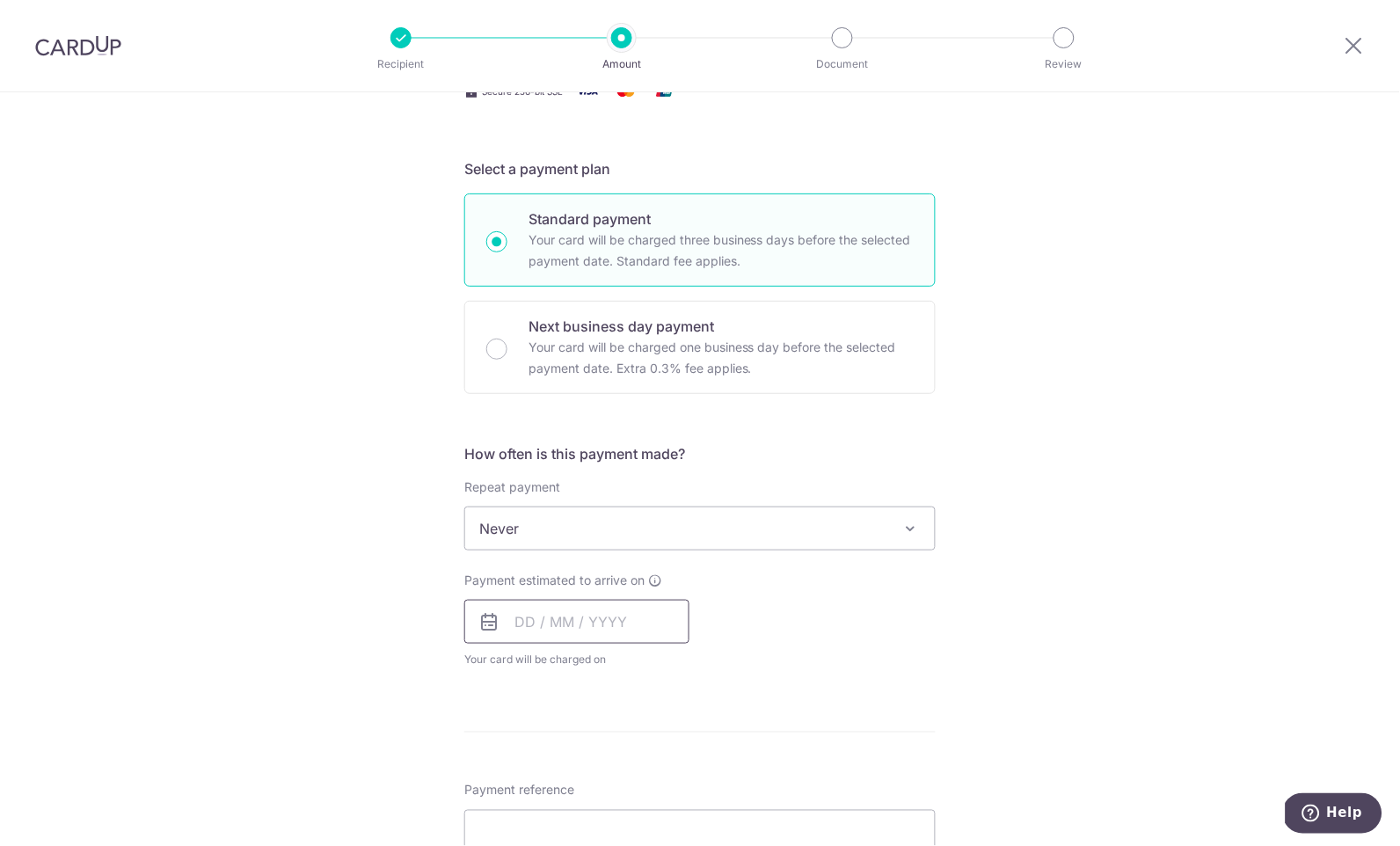
type input "17,930.00"
click at [558, 625] on input "text" at bounding box center [576, 621] width 225 height 44
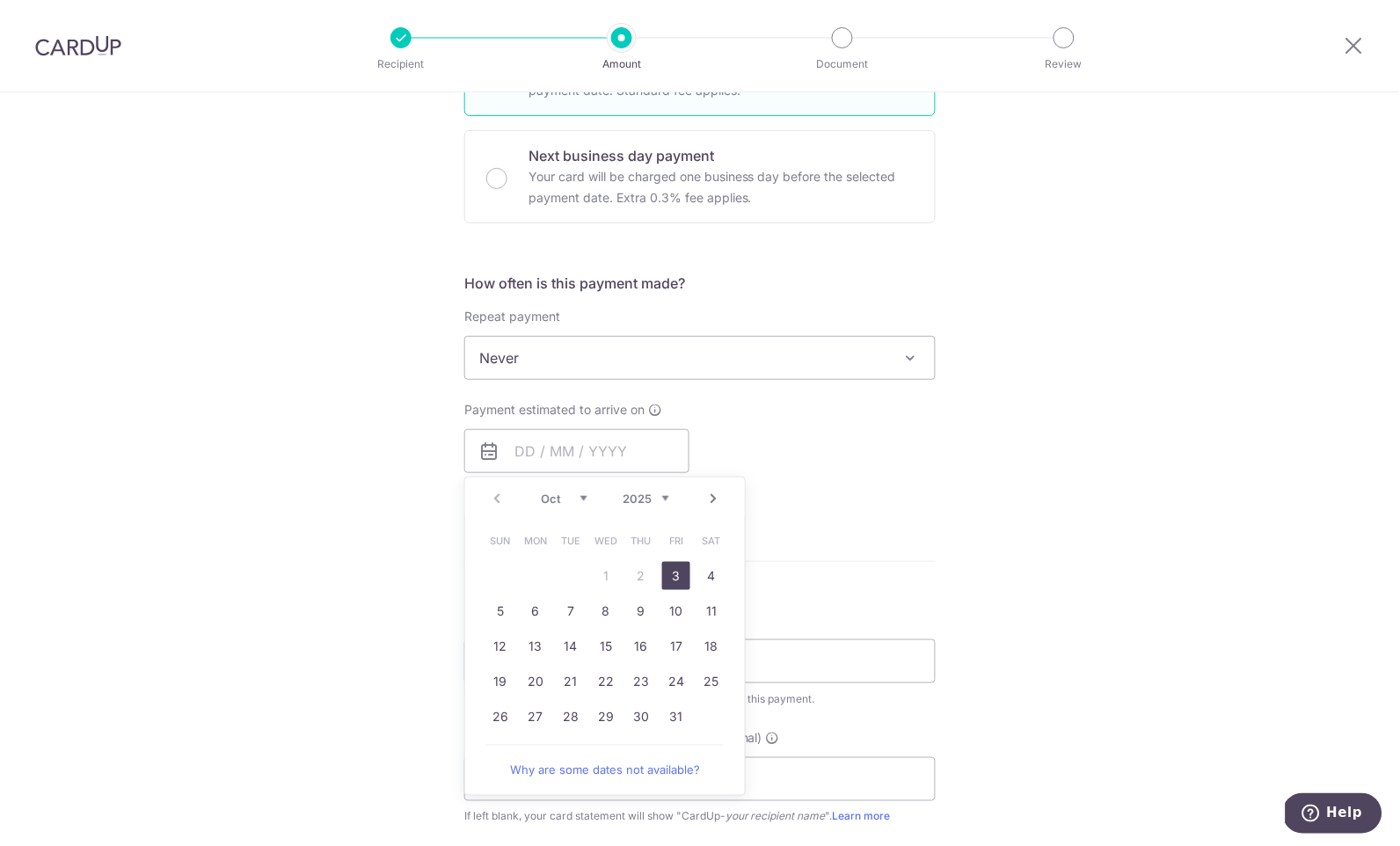
click at [670, 578] on link "3" at bounding box center [676, 576] width 29 height 28
type input "03/10/2025"
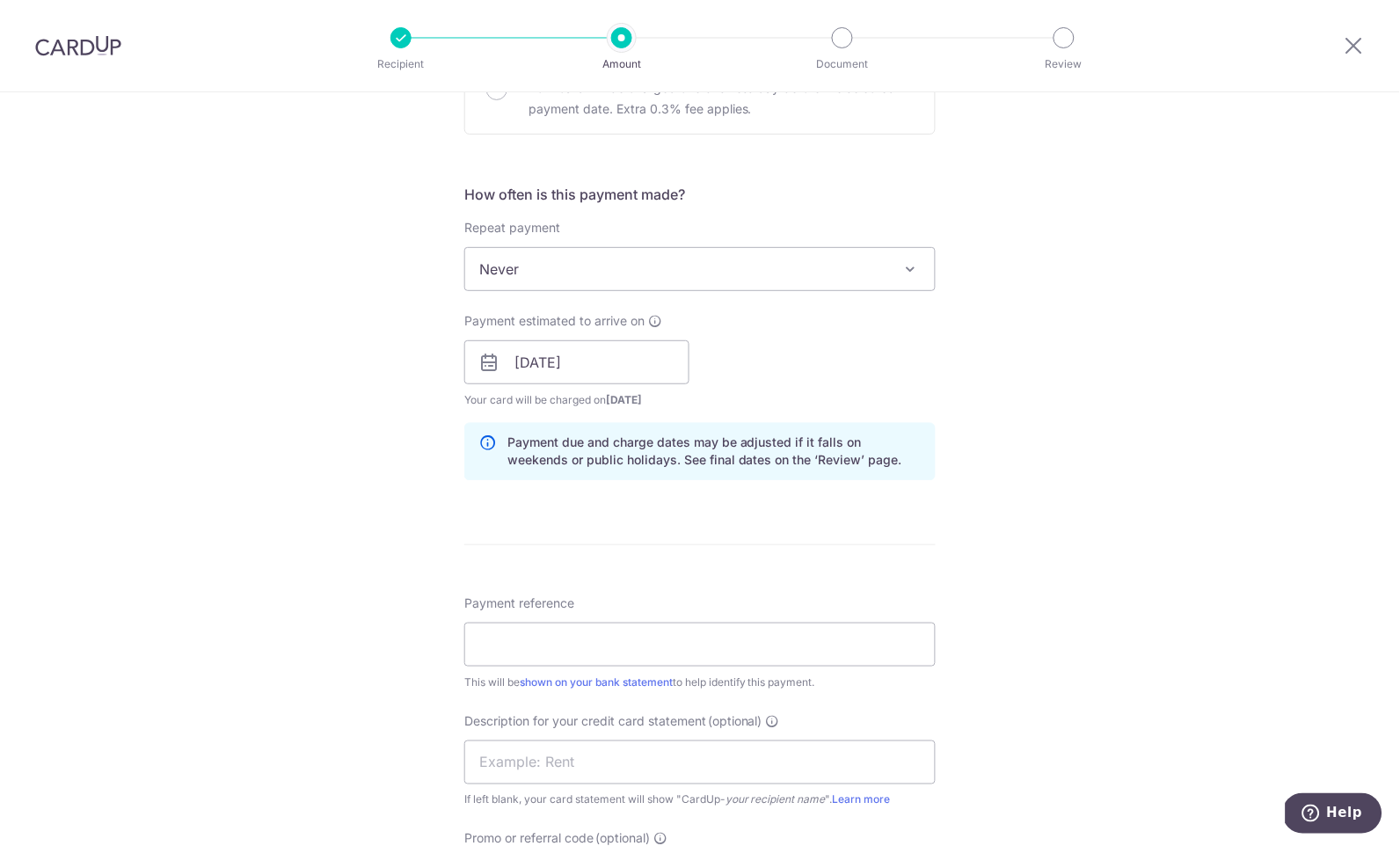
scroll to position [684, 0]
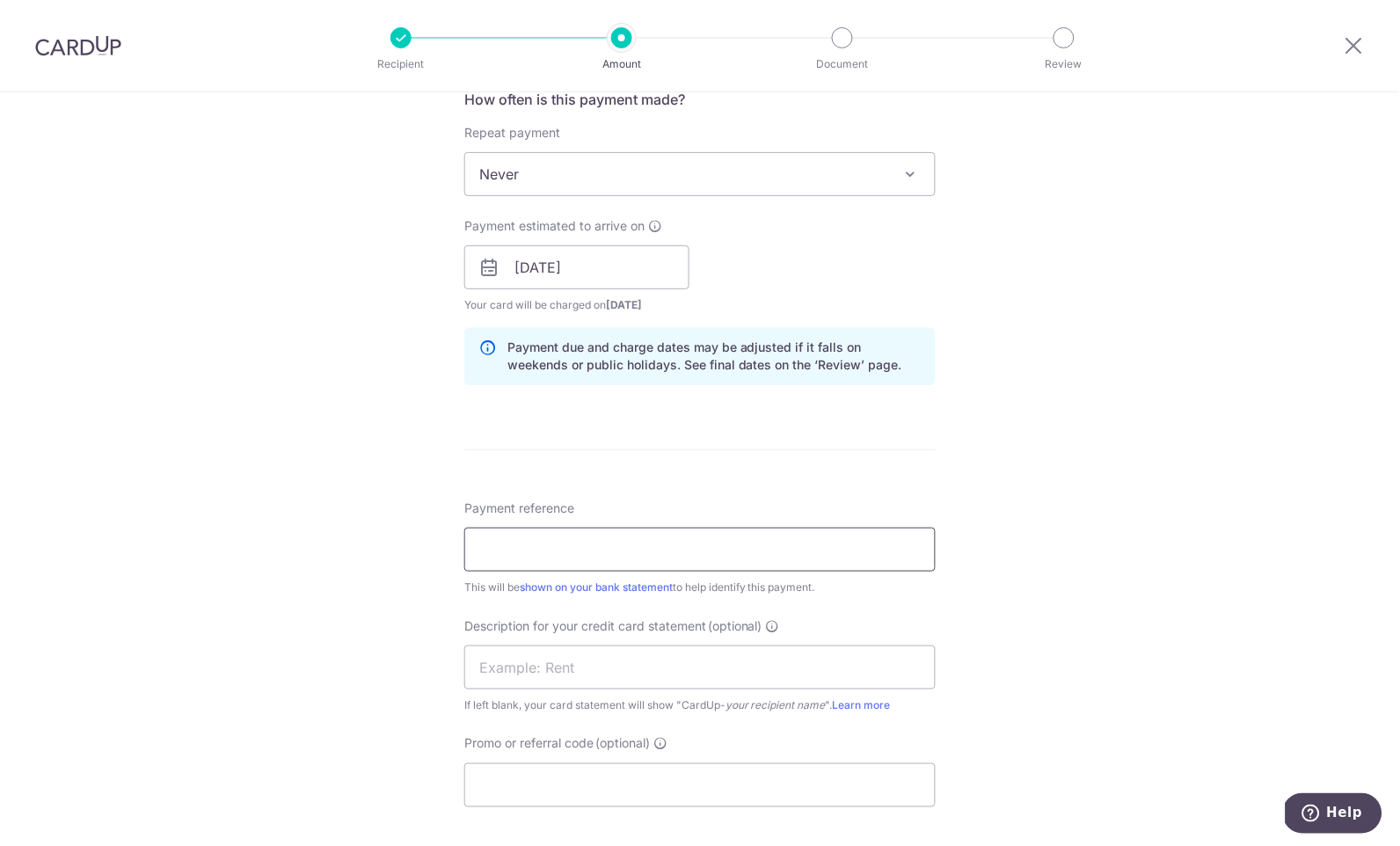
click at [738, 542] on input "Payment reference" at bounding box center [699, 549] width 471 height 44
type input "PAYROLL SEP"
click at [820, 452] on form "Enter payment amount SGD 17,930.00 17930.00 Select Card **** 2571 Add credit ca…" at bounding box center [699, 306] width 471 height 1563
drag, startPoint x: 661, startPoint y: 555, endPoint x: 361, endPoint y: 536, distance: 300.6
click at [361, 536] on div "Tell us more about your payment Enter payment amount SGD 17,930.00 17930.00 Sel…" at bounding box center [700, 290] width 1400 height 1763
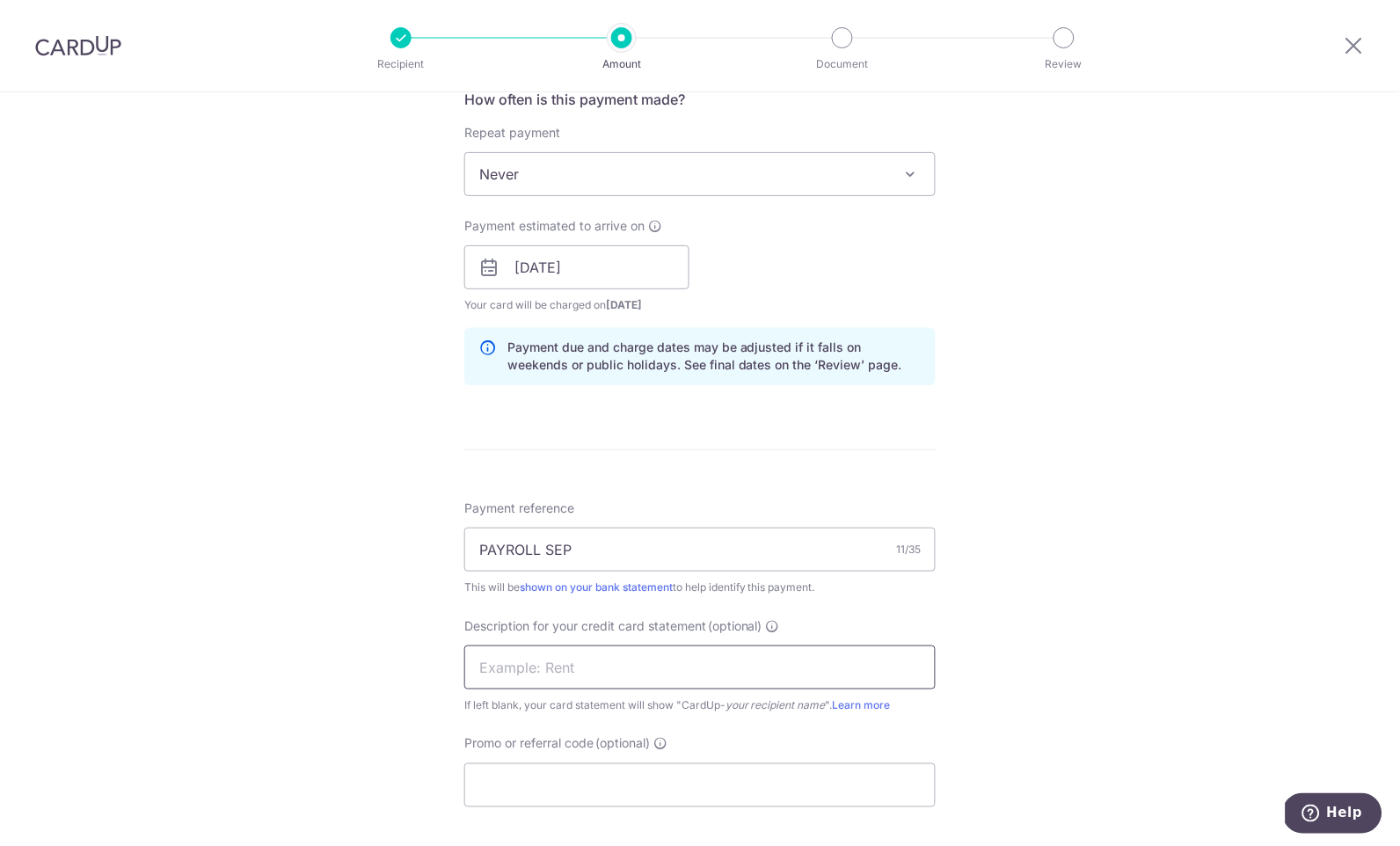
click at [549, 665] on input "text" at bounding box center [699, 667] width 471 height 44
paste input "PAYROLL SEP"
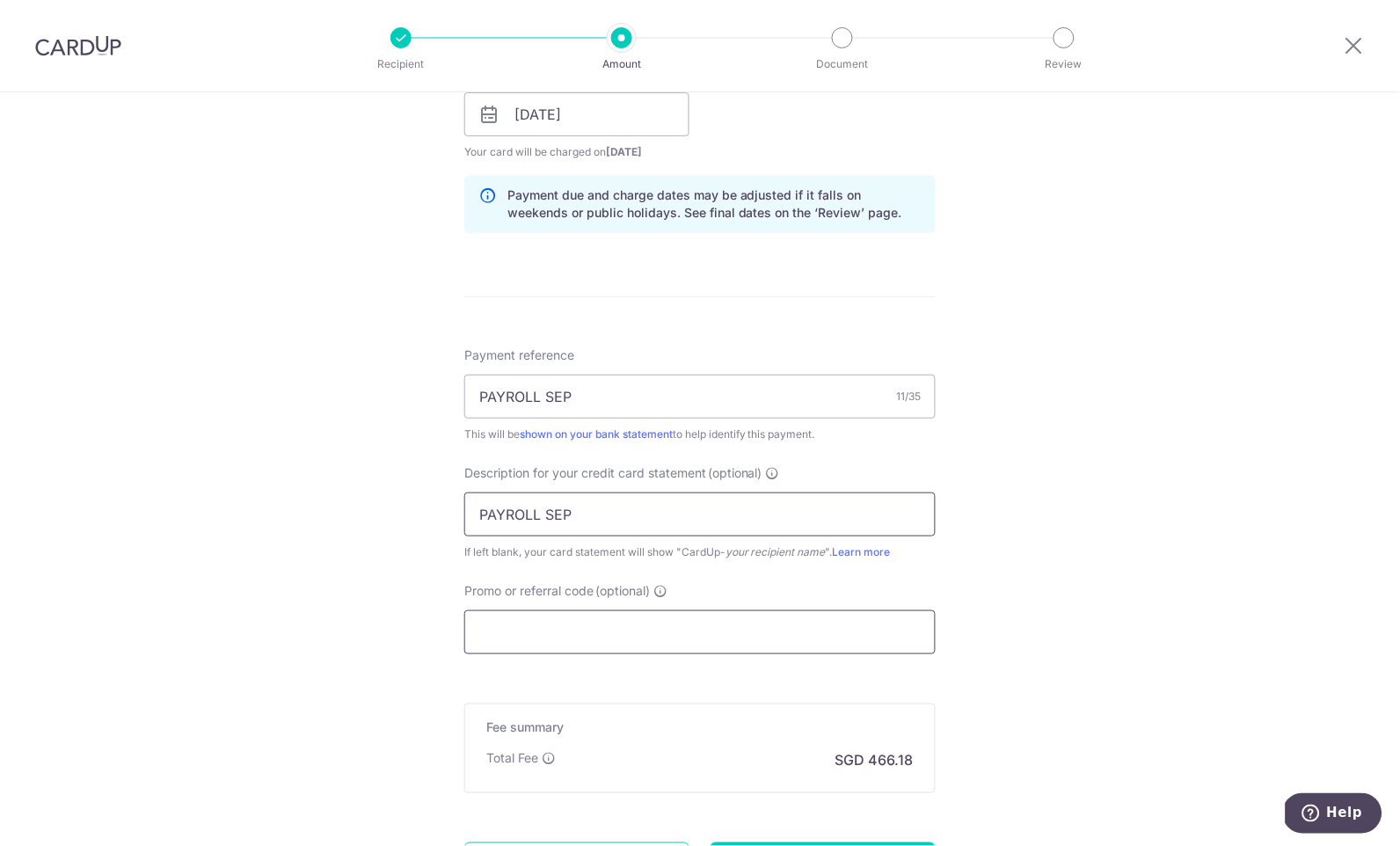
type input "PAYROLL SEP"
click at [566, 636] on input "Promo or referral code (optional)" at bounding box center [699, 632] width 471 height 44
paste input "BOFF185"
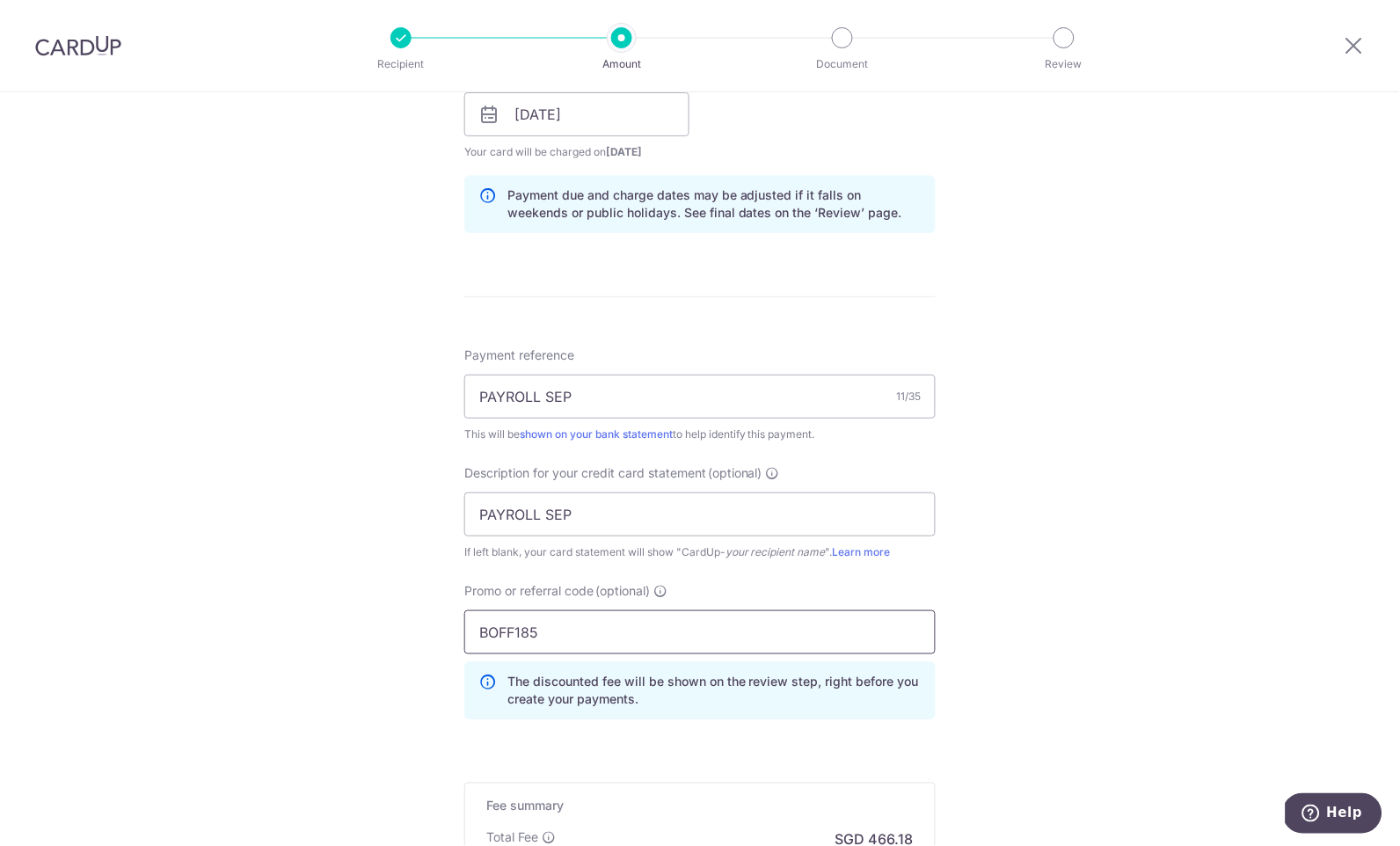
scroll to position [1032, 0]
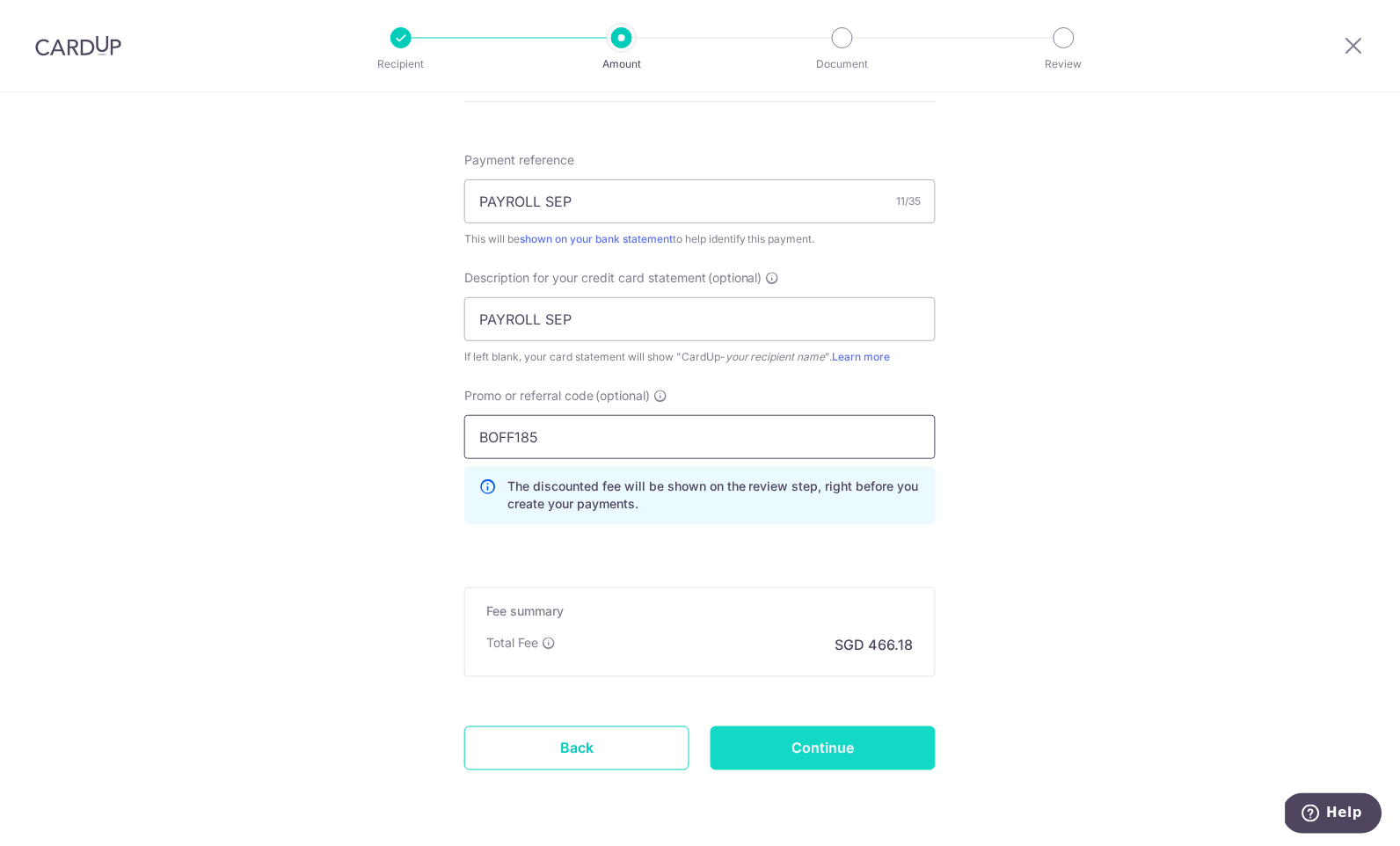
type input "BOFF185"
click at [830, 763] on input "Continue" at bounding box center [823, 748] width 225 height 44
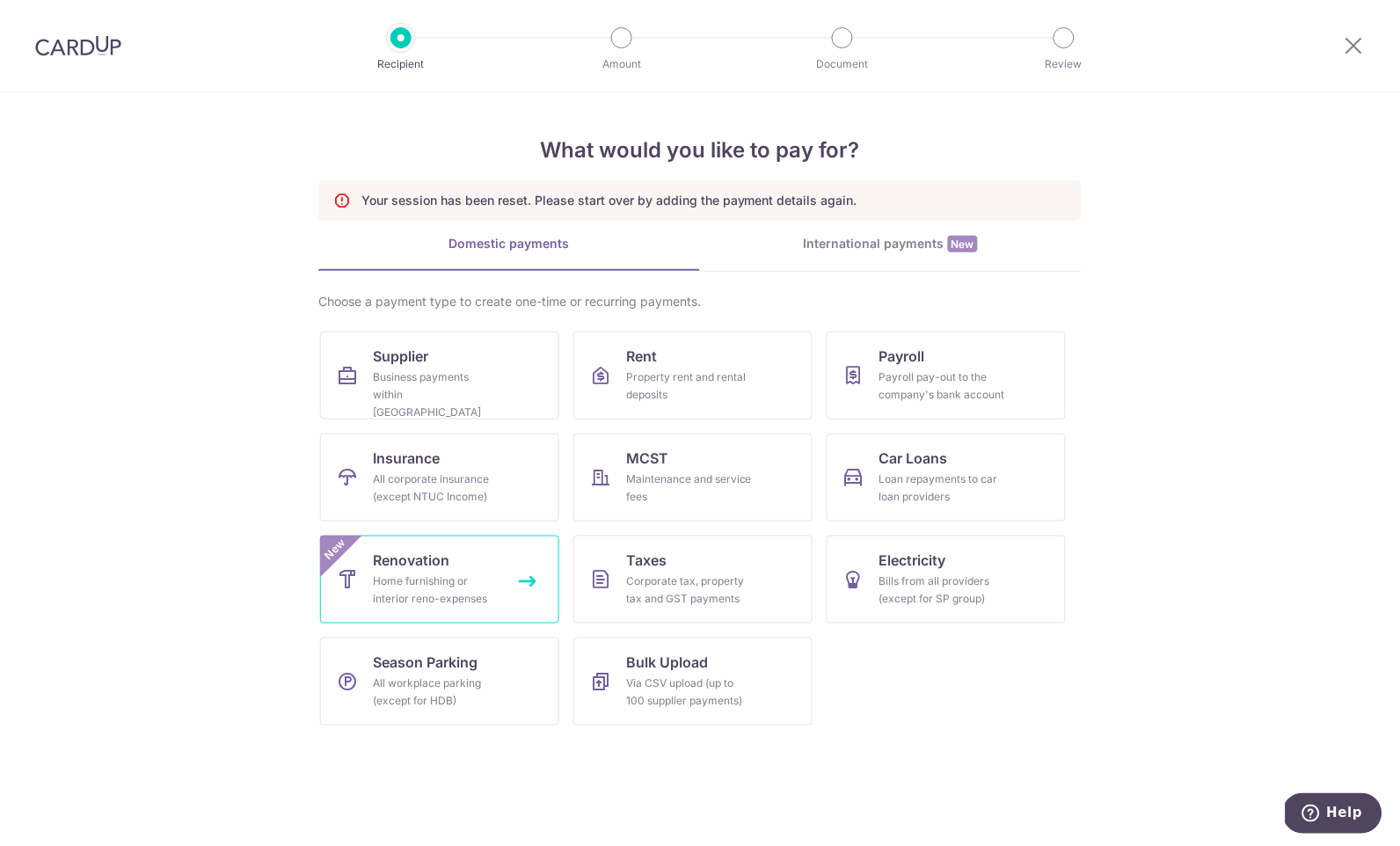
click at [452, 555] on link "Renovation Home furnishing or interior reno-expenses New" at bounding box center [439, 579] width 239 height 87
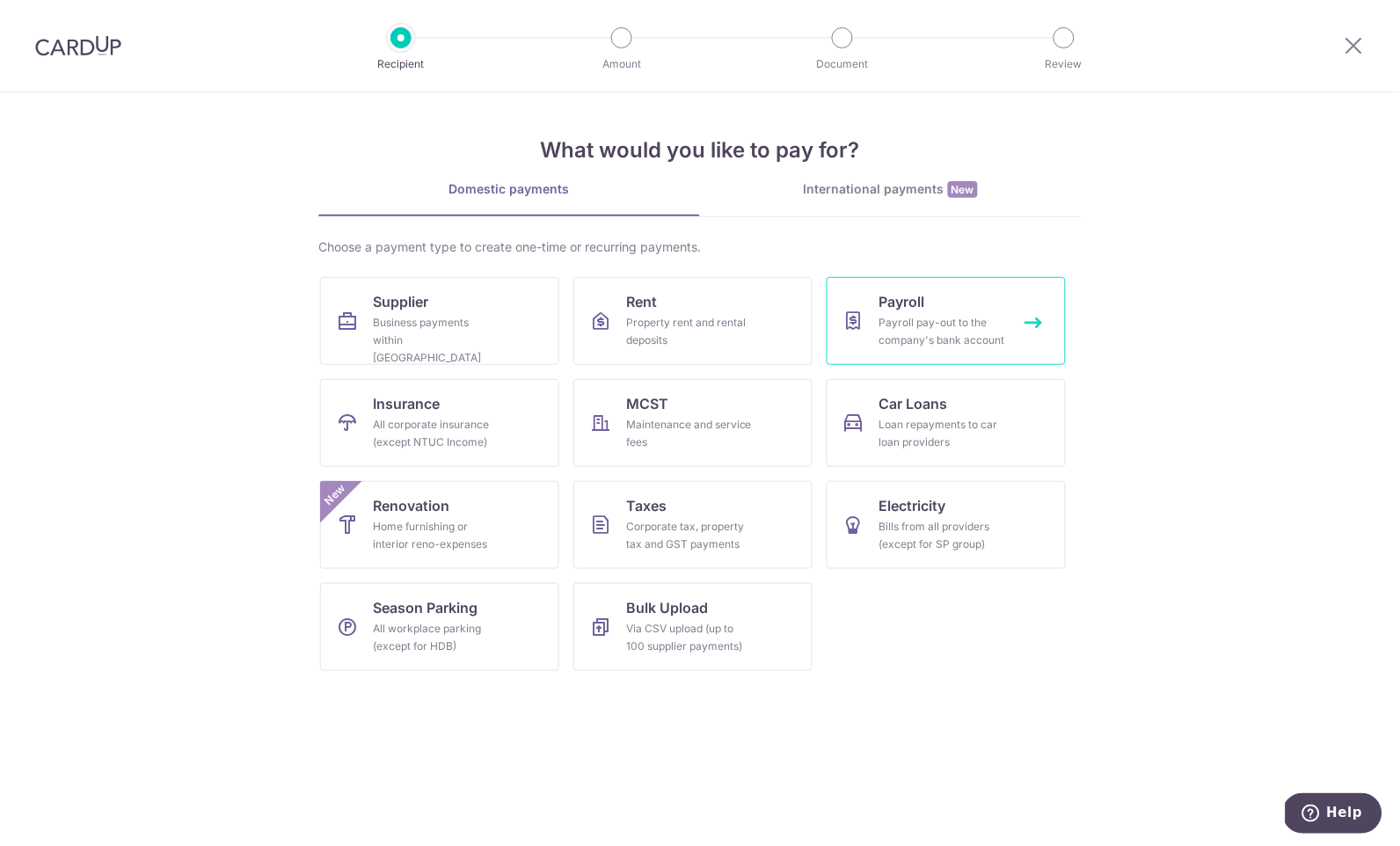
click at [918, 338] on div "Payroll pay-out to the company's bank account" at bounding box center [943, 331] width 127 height 35
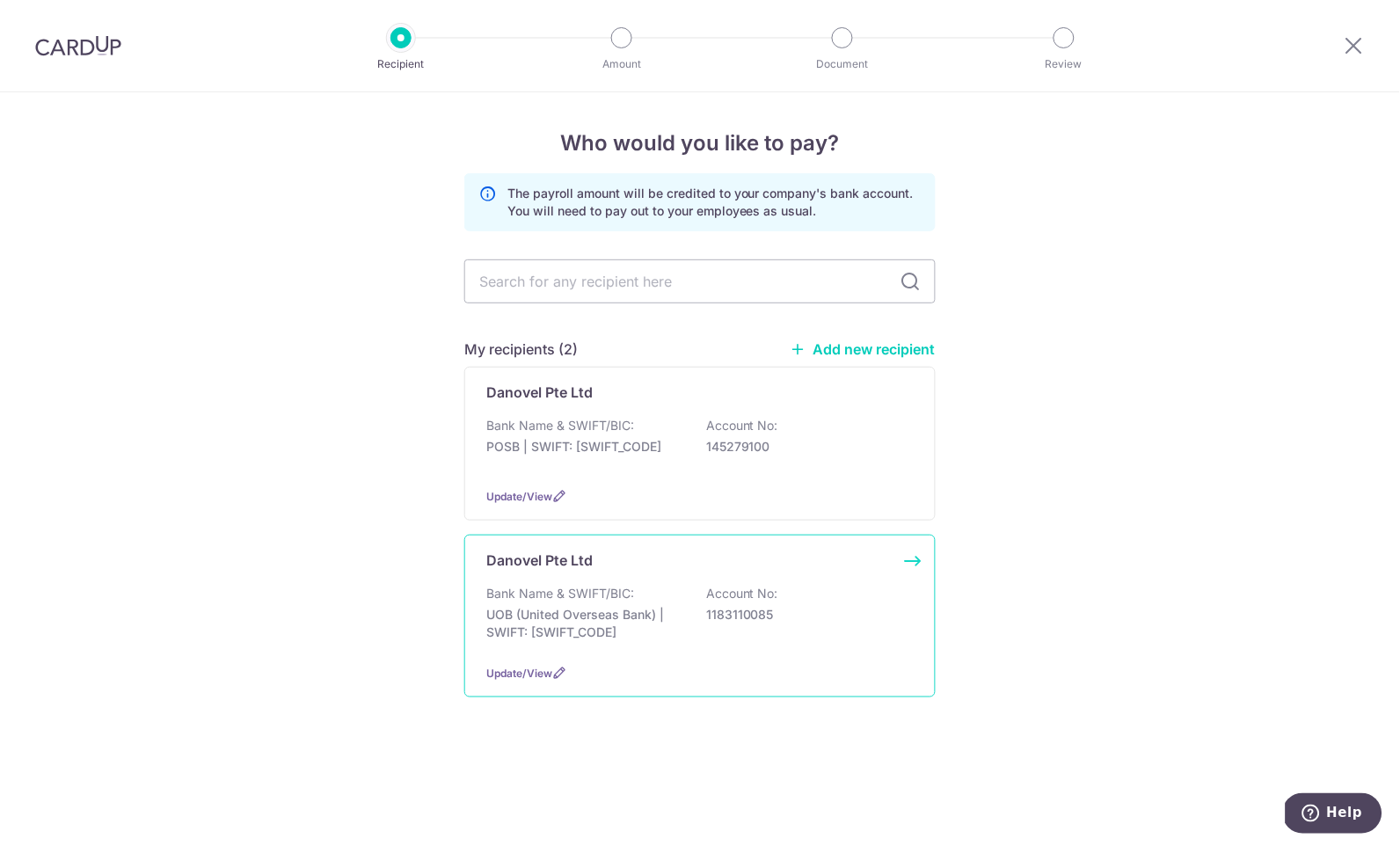
click at [591, 618] on p "UOB (United Overseas Bank) | SWIFT: UOVBSGSGXXX" at bounding box center [585, 623] width 197 height 35
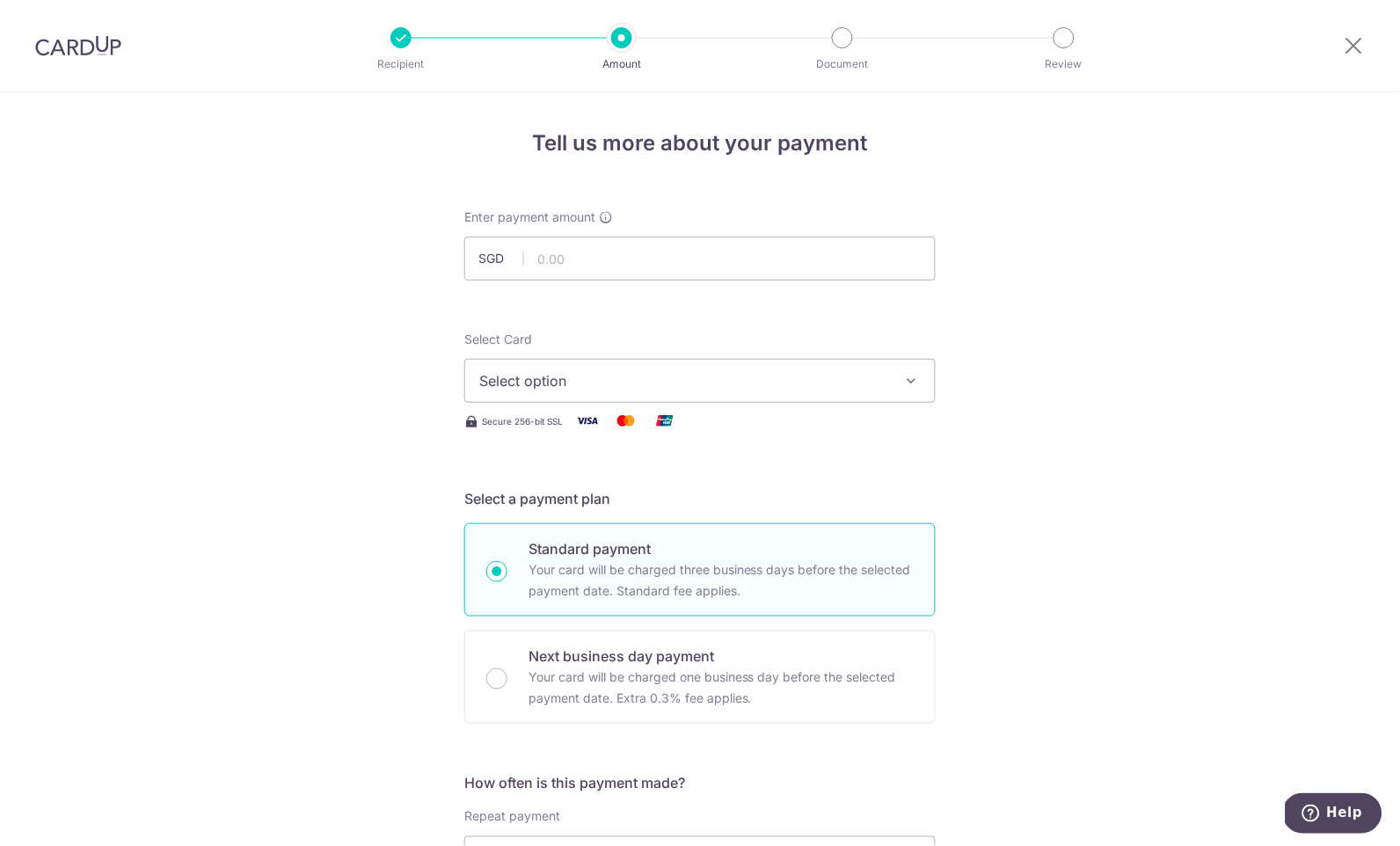
click at [631, 361] on button "Select option" at bounding box center [699, 380] width 471 height 44
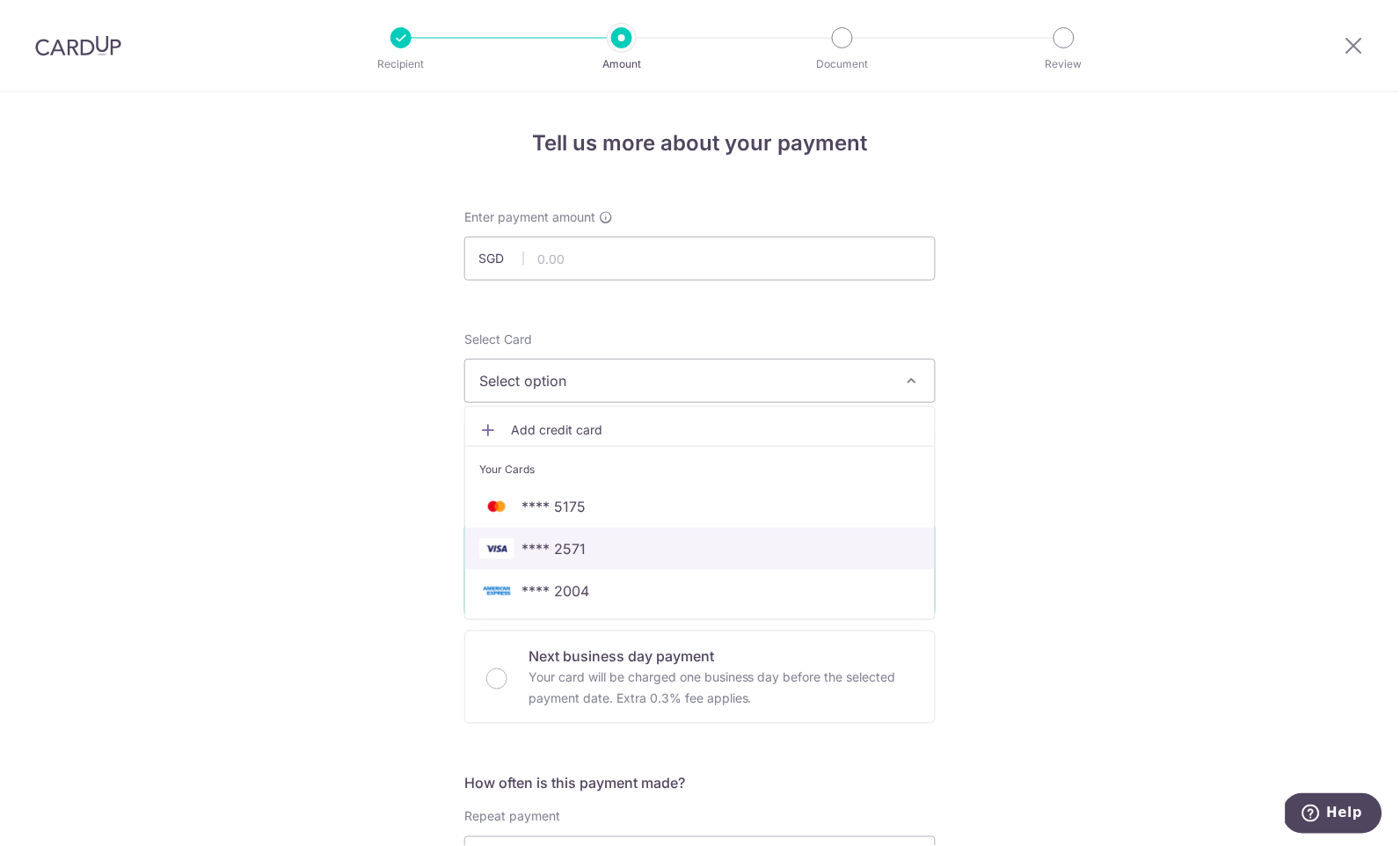
click at [612, 539] on span "**** 2571" at bounding box center [700, 547] width 441 height 21
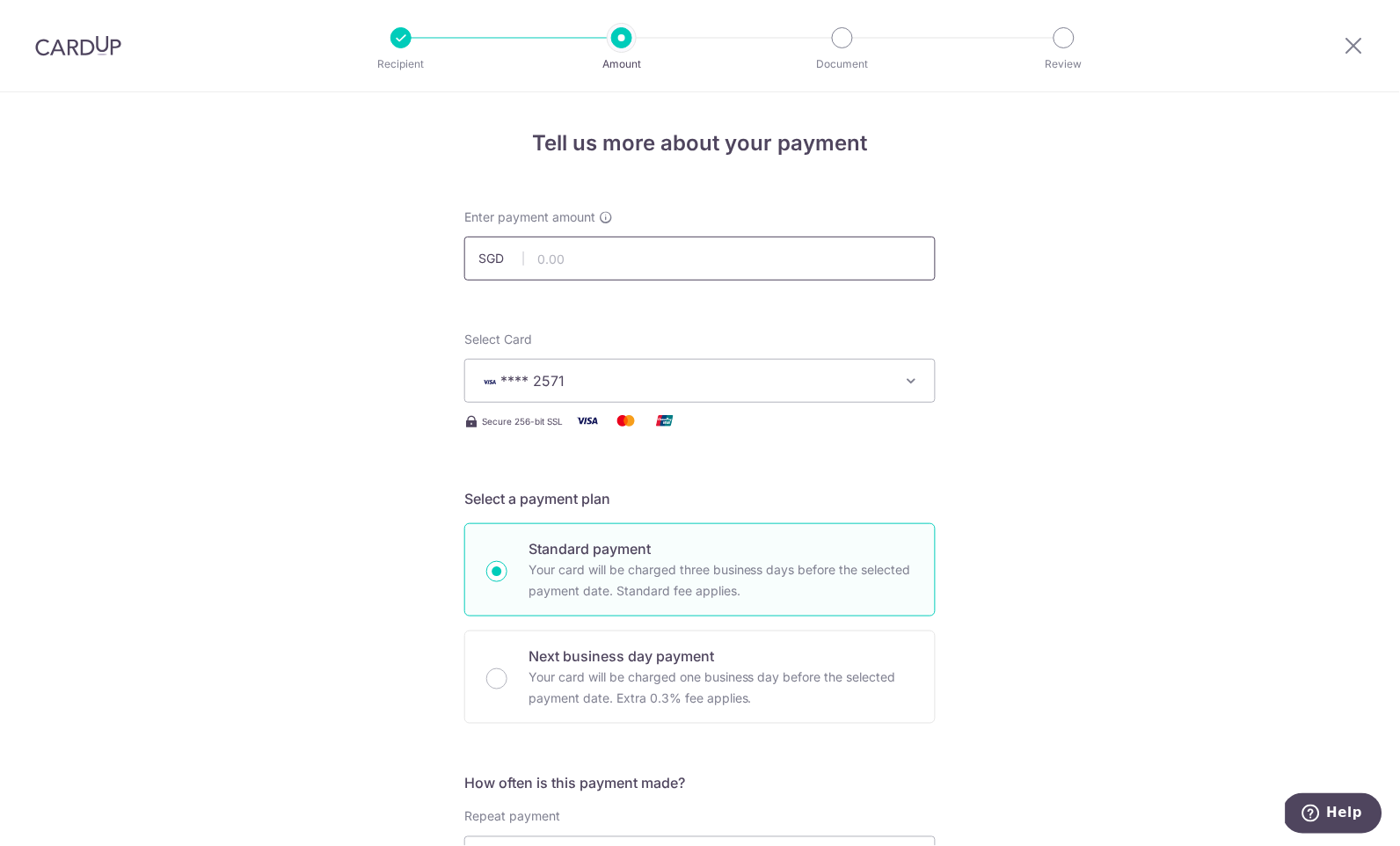
click at [654, 264] on input "text" at bounding box center [699, 258] width 471 height 44
paste input "17930.00"
type input "17,930.00"
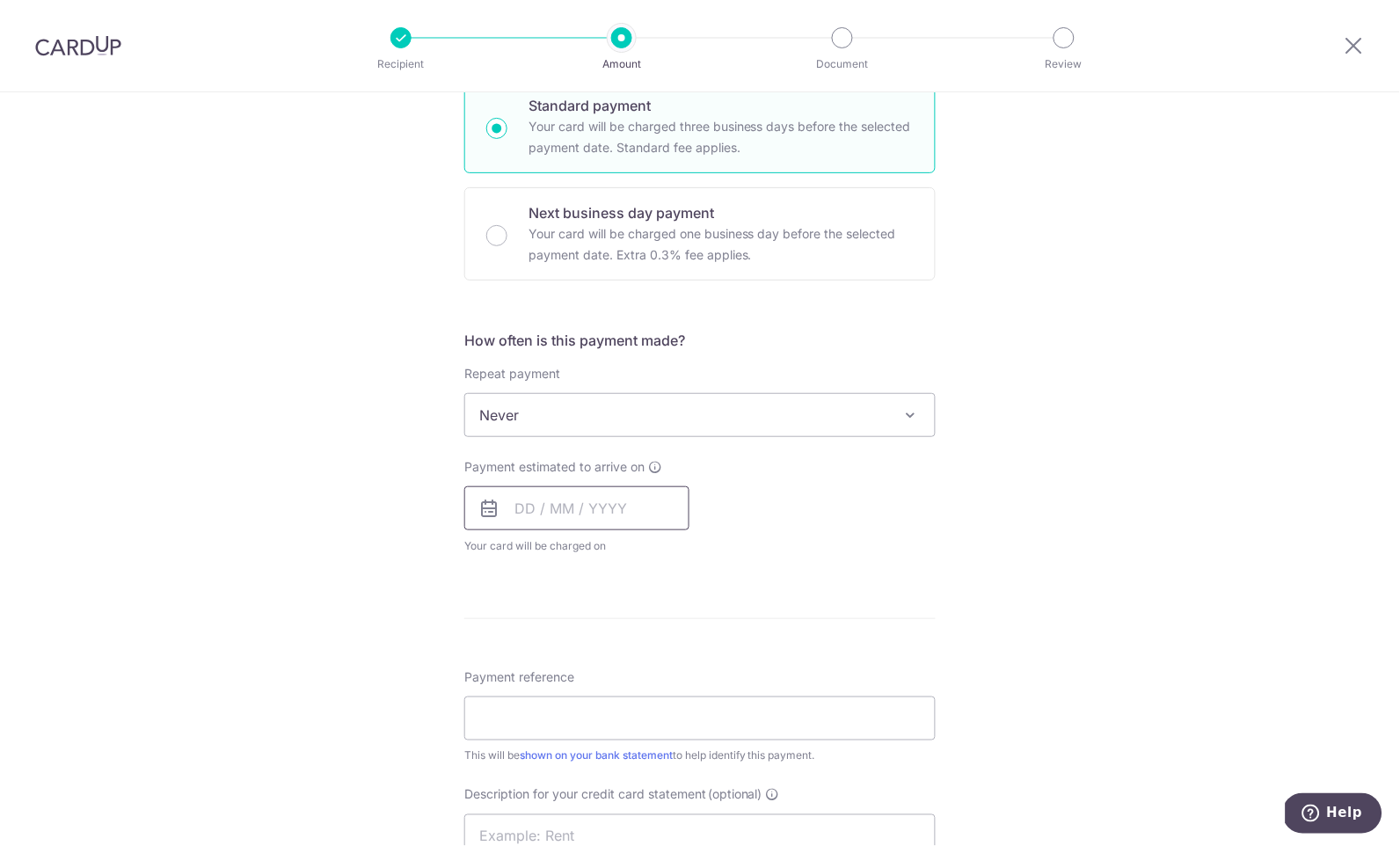
click at [642, 495] on input "text" at bounding box center [576, 508] width 225 height 44
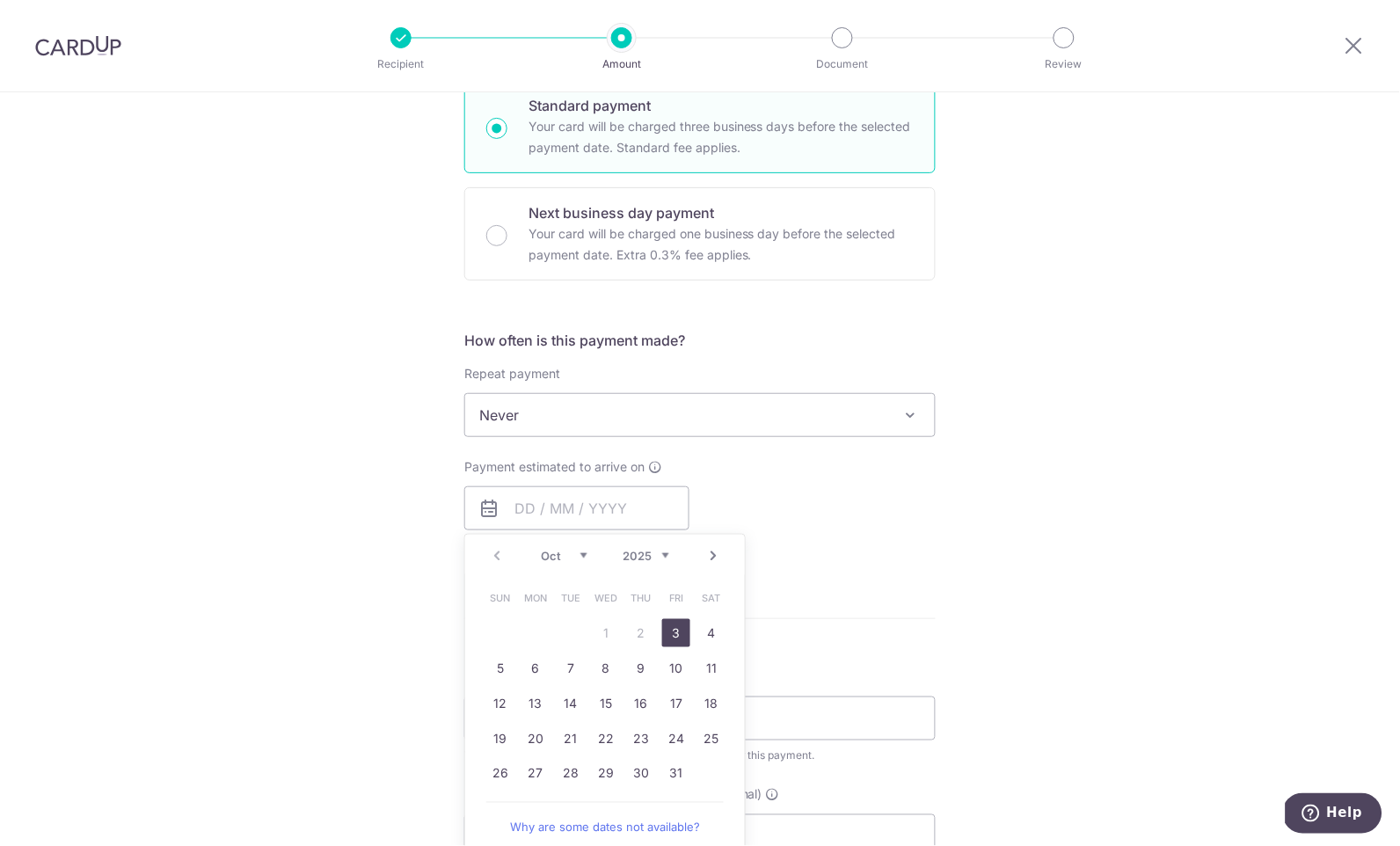
click at [665, 634] on link "3" at bounding box center [676, 633] width 29 height 28
type input "03/10/2025"
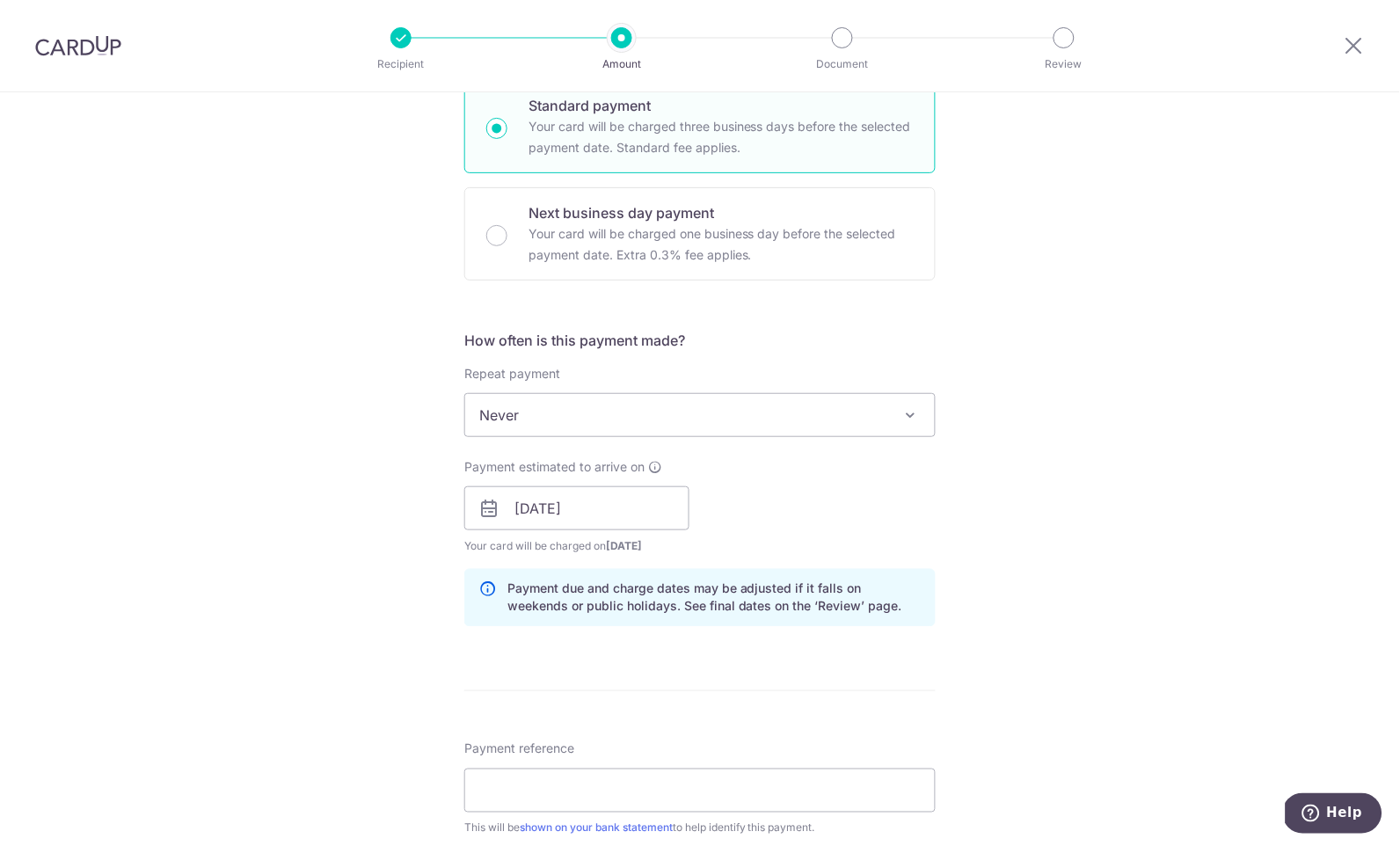
click at [671, 636] on div "How often is this payment made? Repeat payment Never Every week Every month Eve…" at bounding box center [699, 484] width 471 height 311
click at [607, 794] on input "Payment reference" at bounding box center [699, 790] width 471 height 44
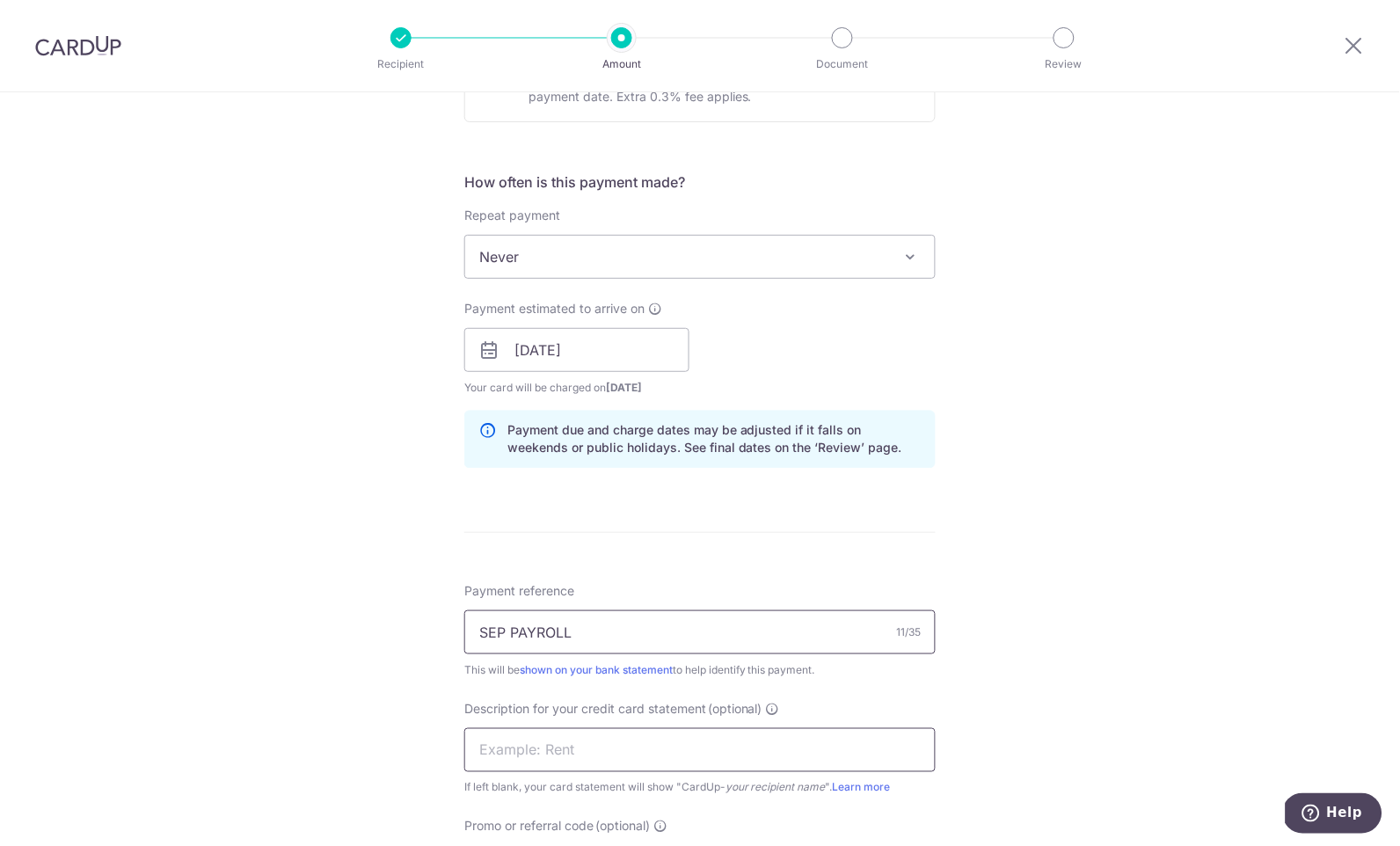
type input "SEP PAYROLL"
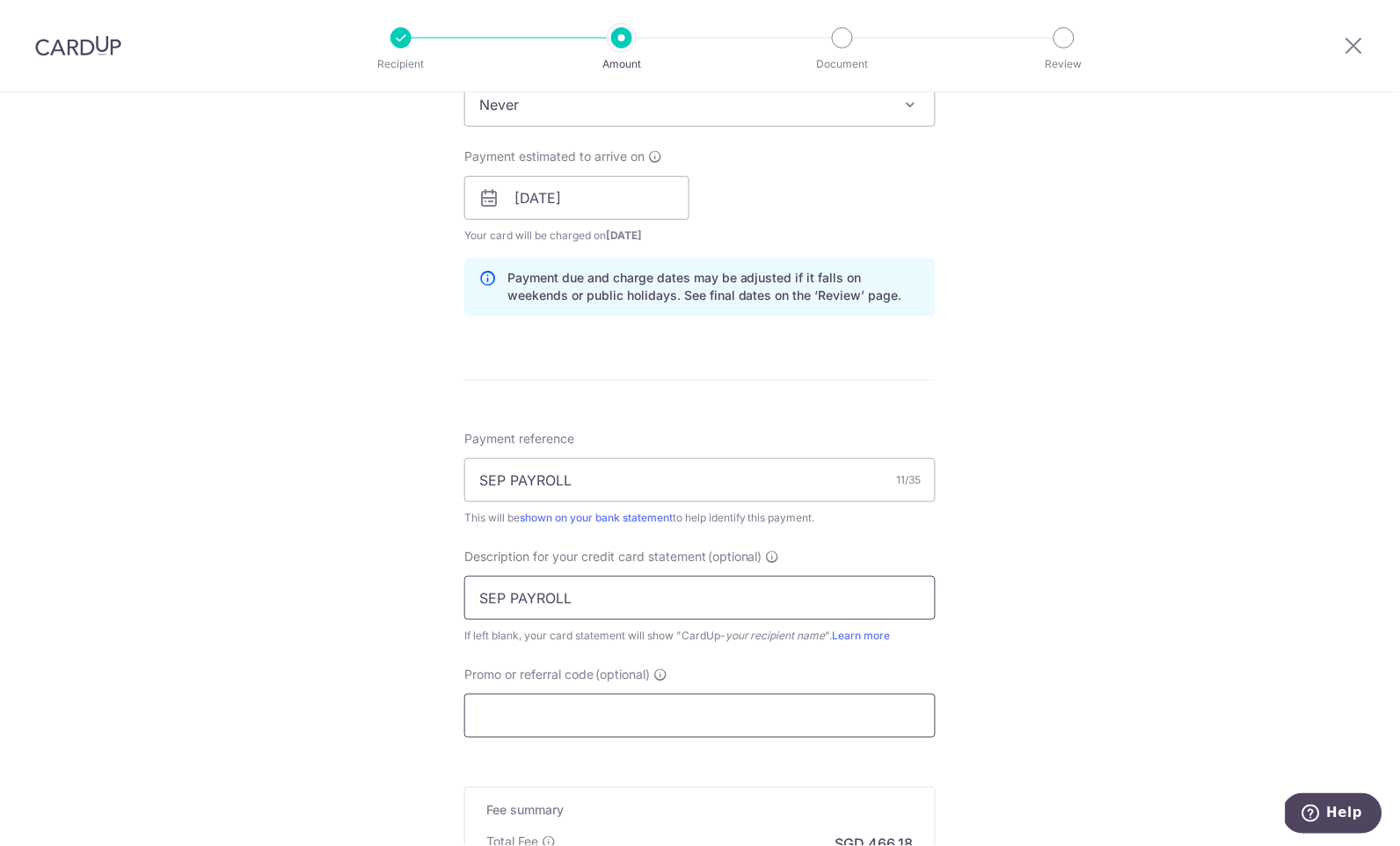
type input "SEP PAYROLL"
click at [603, 705] on input "Promo or referral code (optional)" at bounding box center [699, 715] width 471 height 44
paste input "BOFF185"
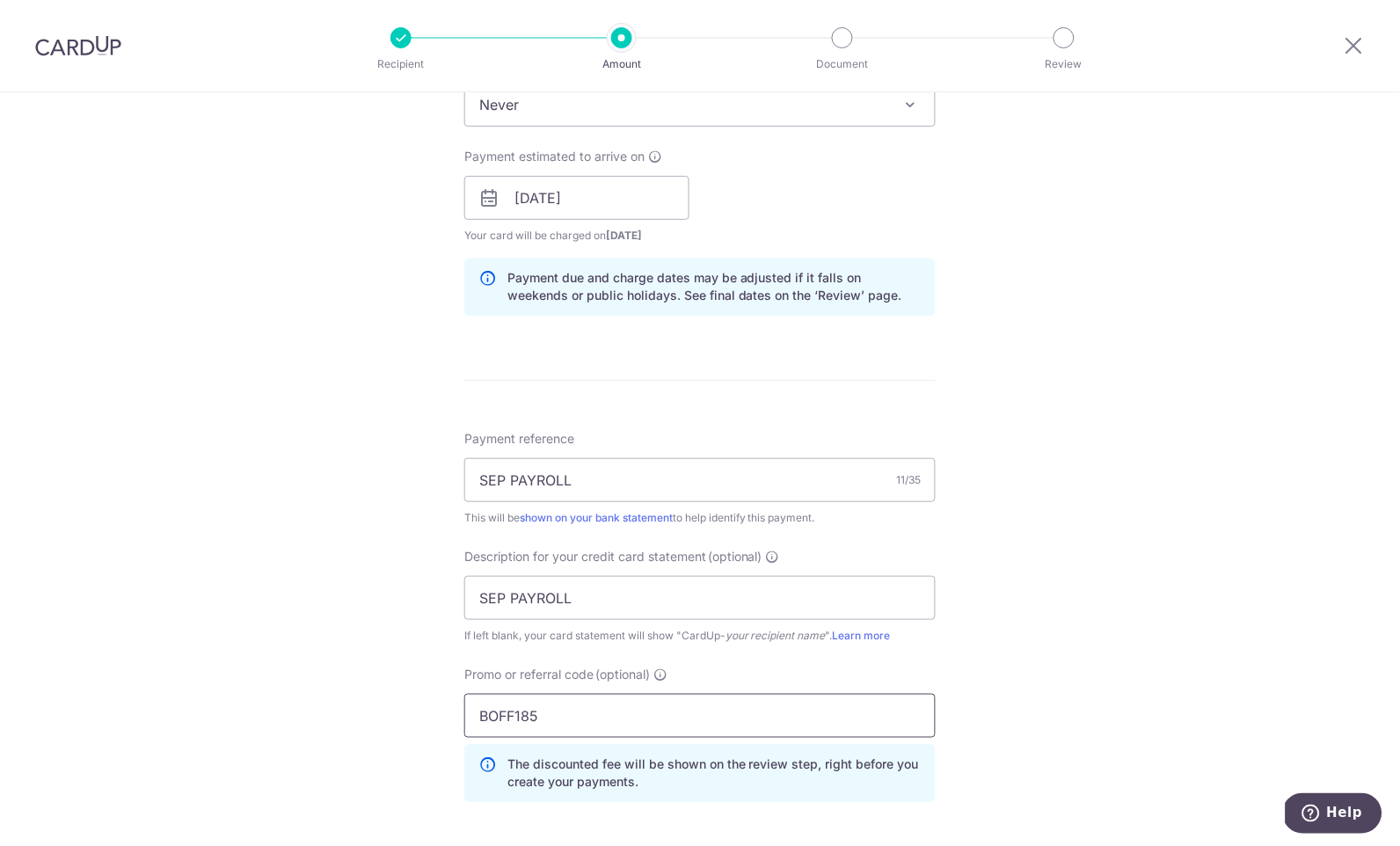
type input "BOFF185"
click at [1012, 647] on div "Tell us more about your payment Enter payment amount SGD 17,930.00 17930.00 Sel…" at bounding box center [700, 259] width 1400 height 1841
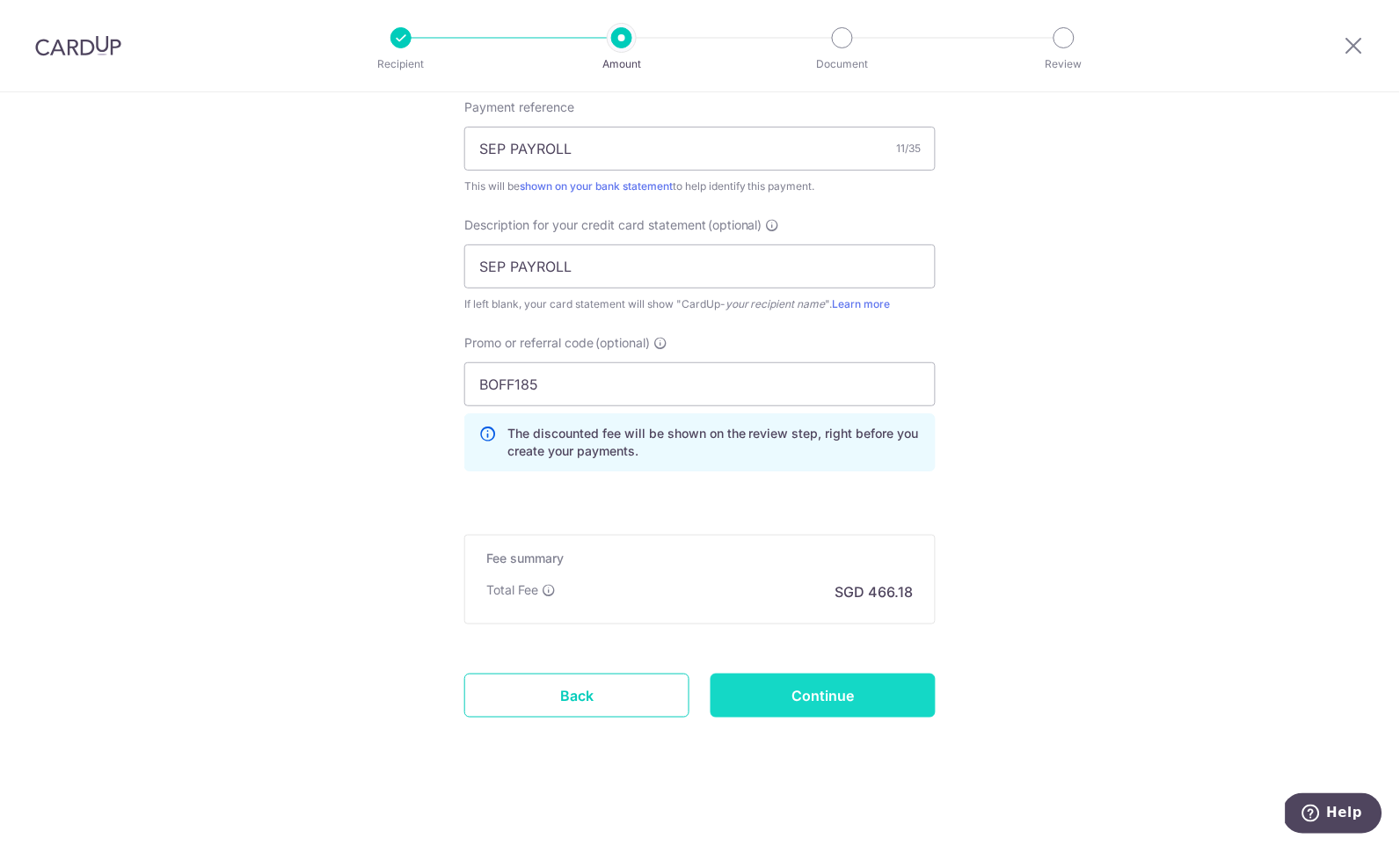
click at [872, 682] on input "Continue" at bounding box center [823, 695] width 225 height 44
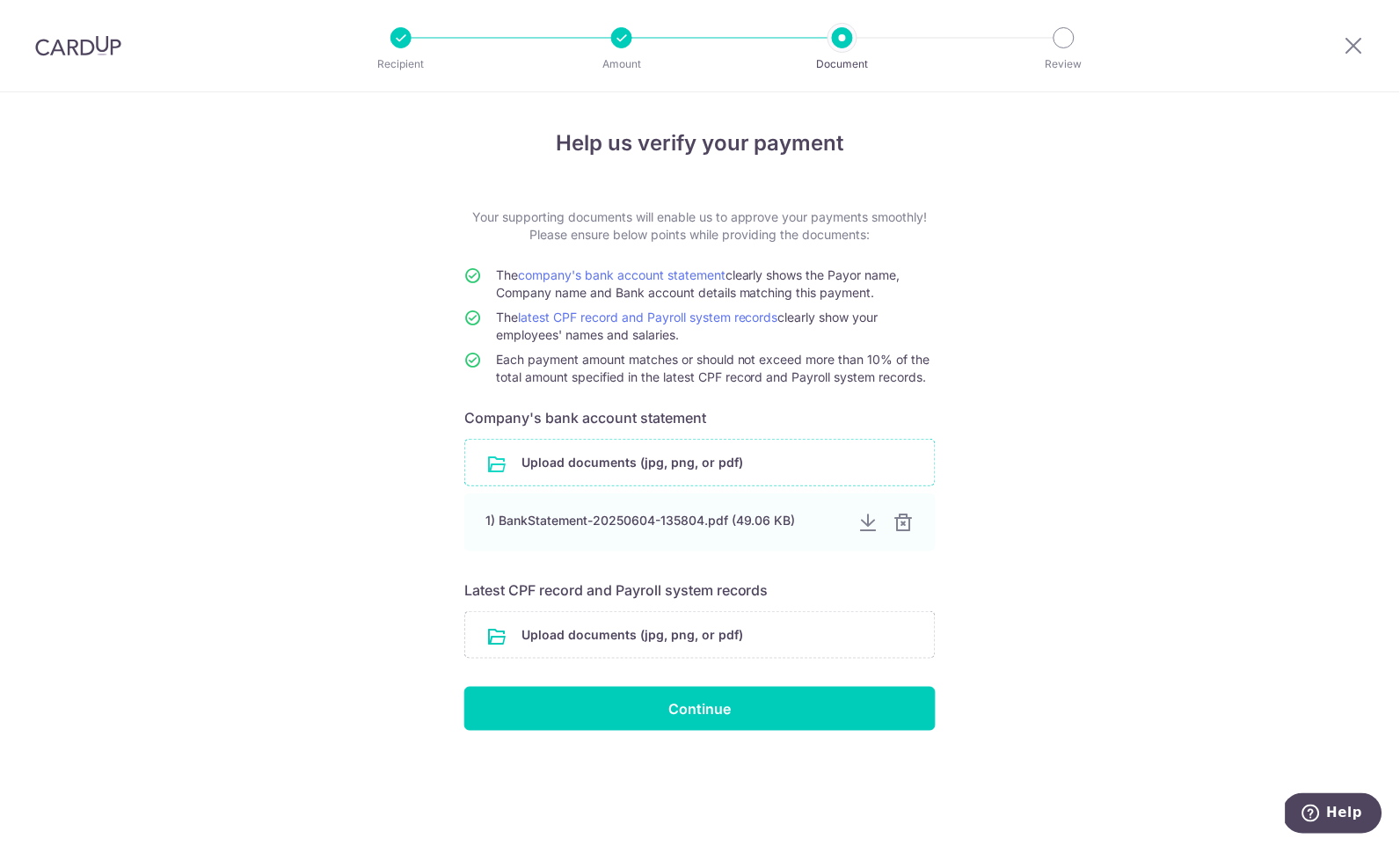
click at [678, 472] on input "file" at bounding box center [700, 462] width 470 height 46
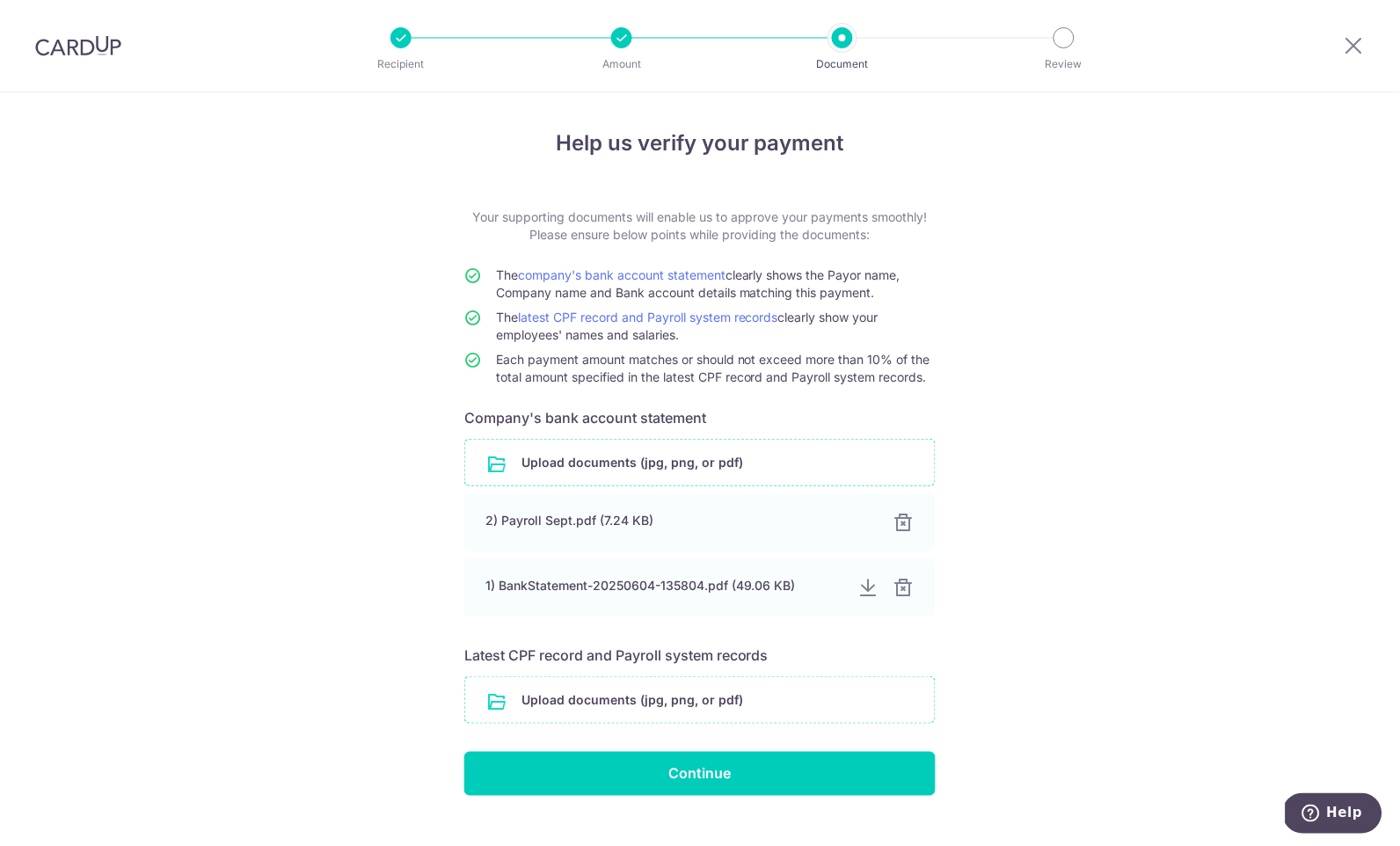
click at [729, 682] on input "file" at bounding box center [700, 700] width 470 height 46
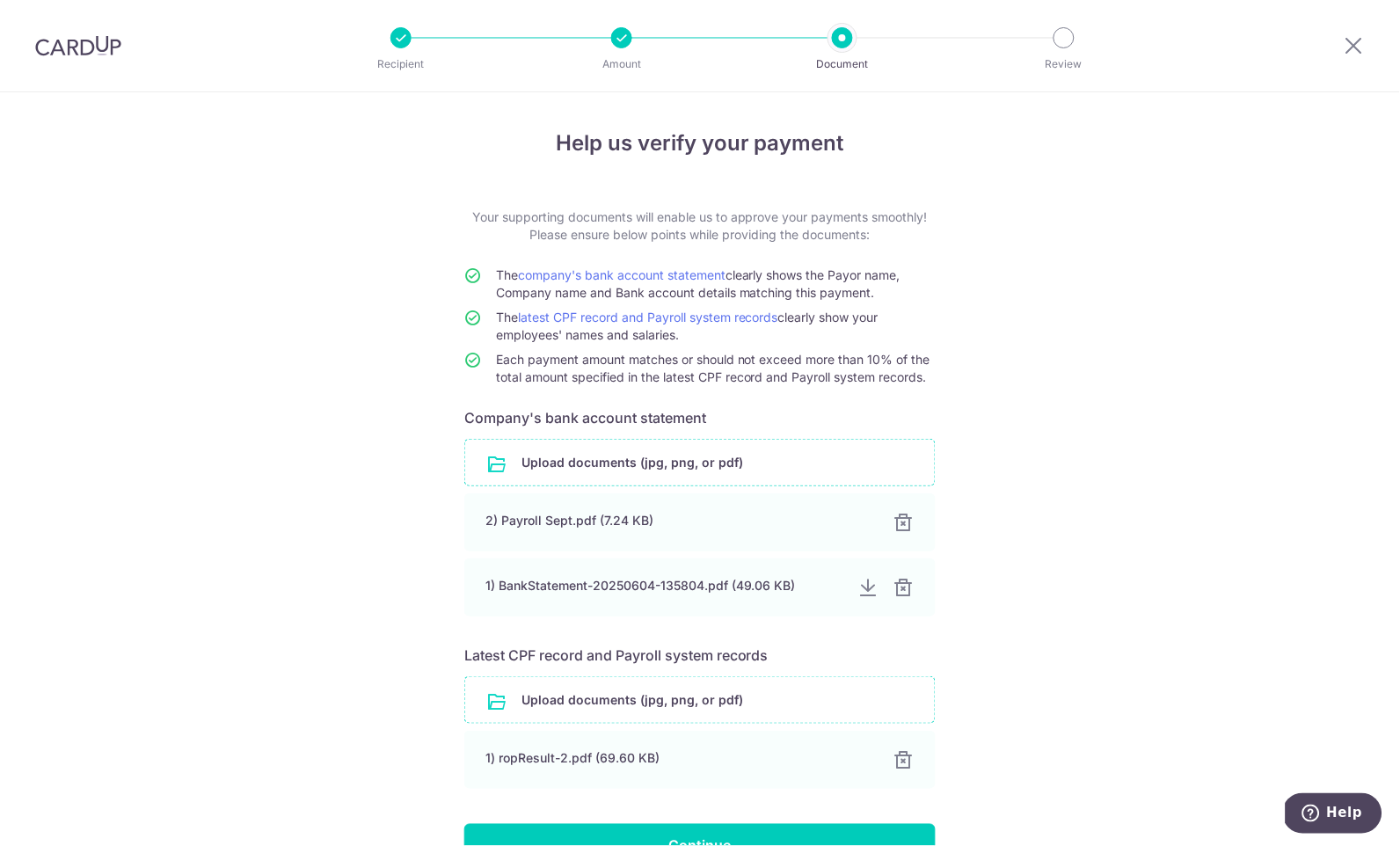
click at [599, 697] on input "file" at bounding box center [700, 700] width 470 height 46
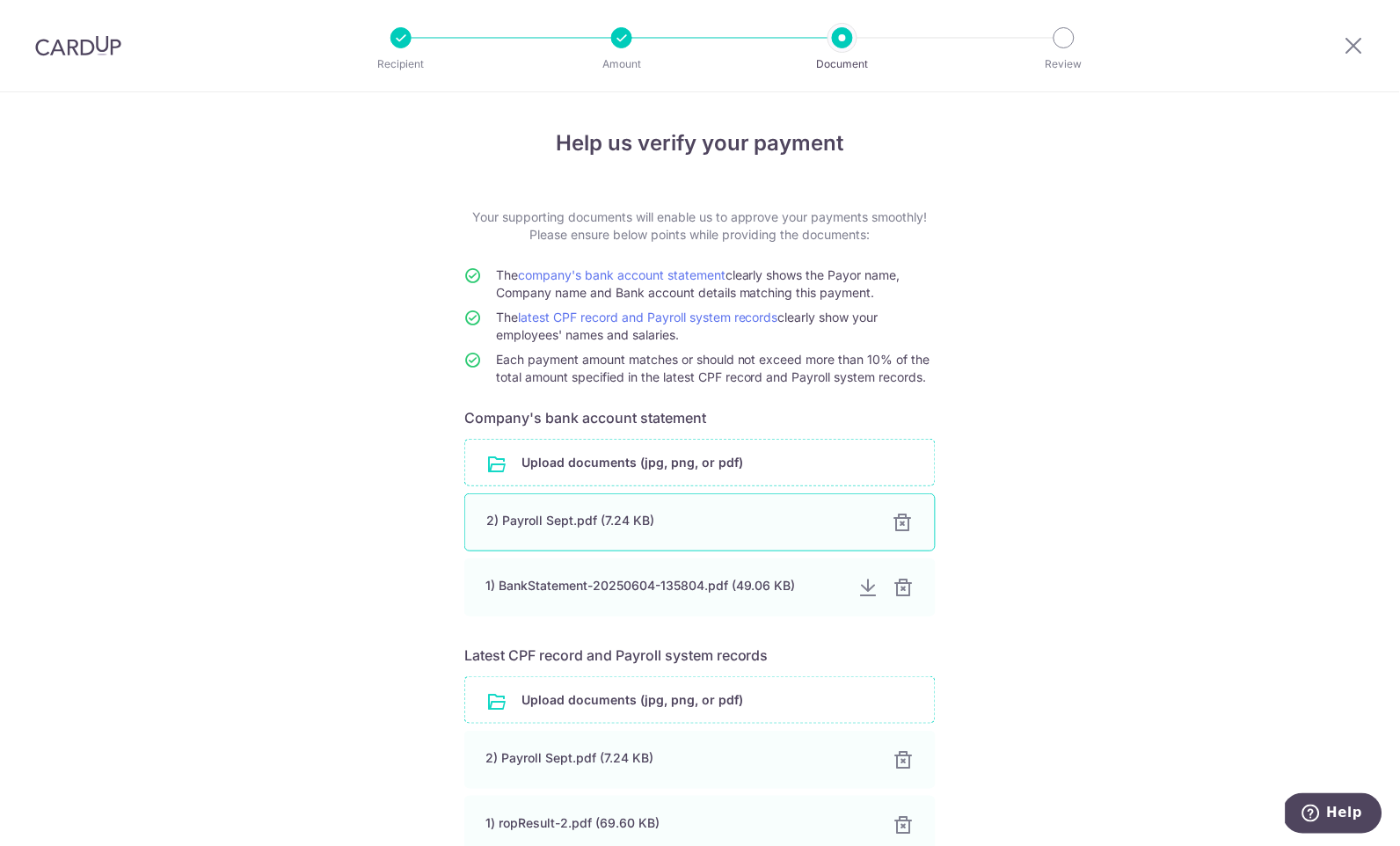
click at [898, 512] on div at bounding box center [903, 522] width 21 height 21
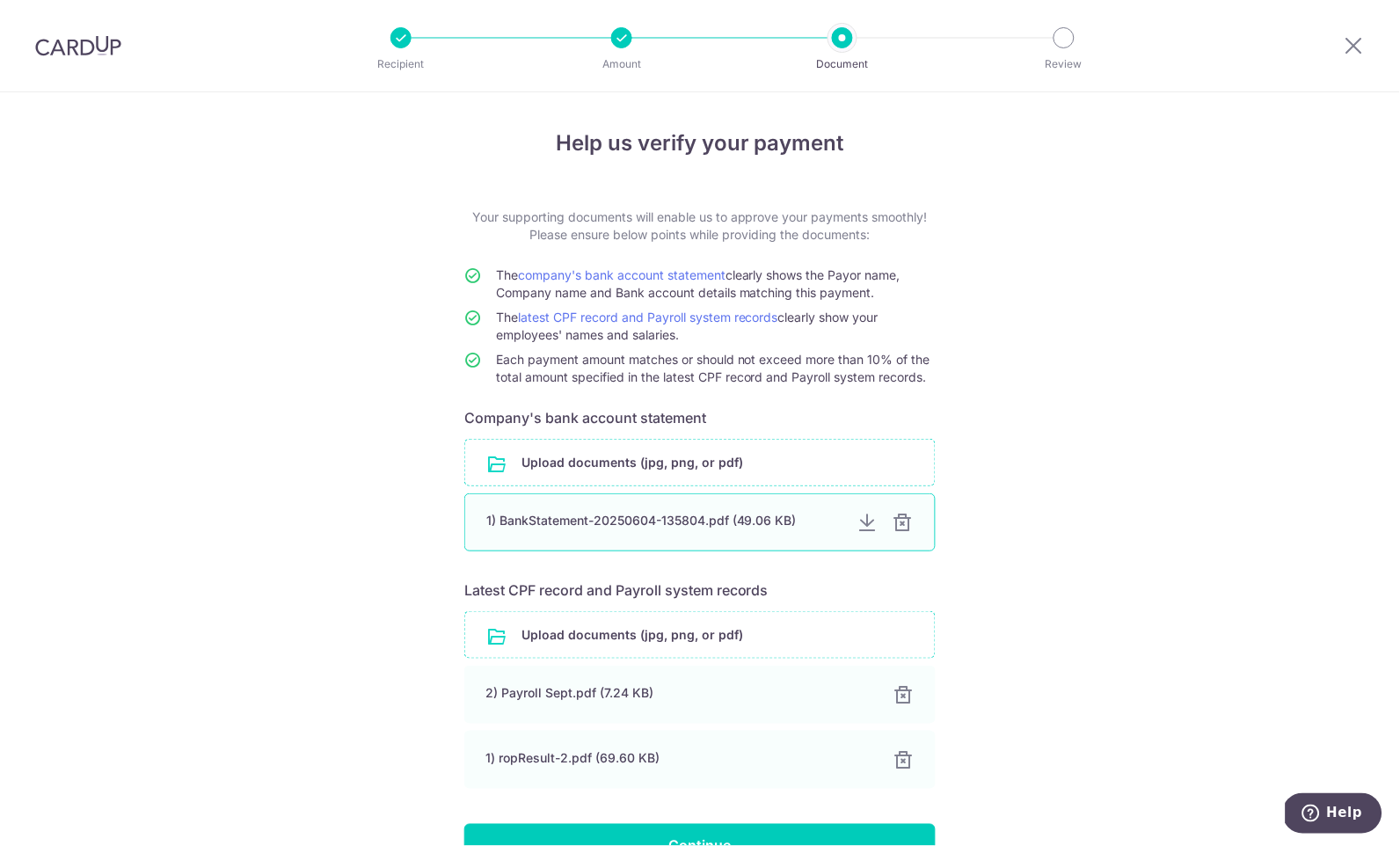
click at [893, 516] on div at bounding box center [903, 522] width 21 height 21
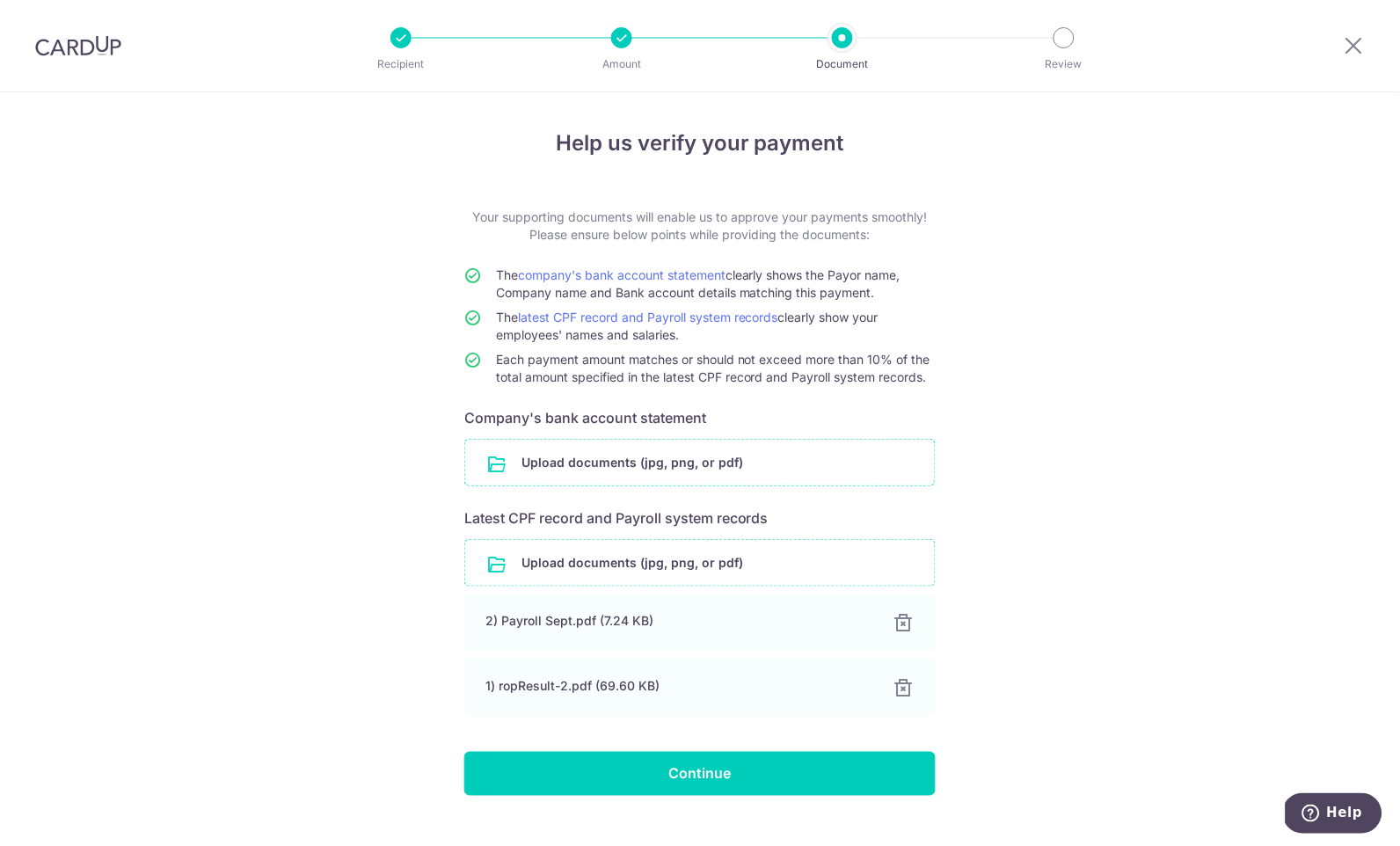
click at [723, 454] on input "file" at bounding box center [700, 462] width 470 height 46
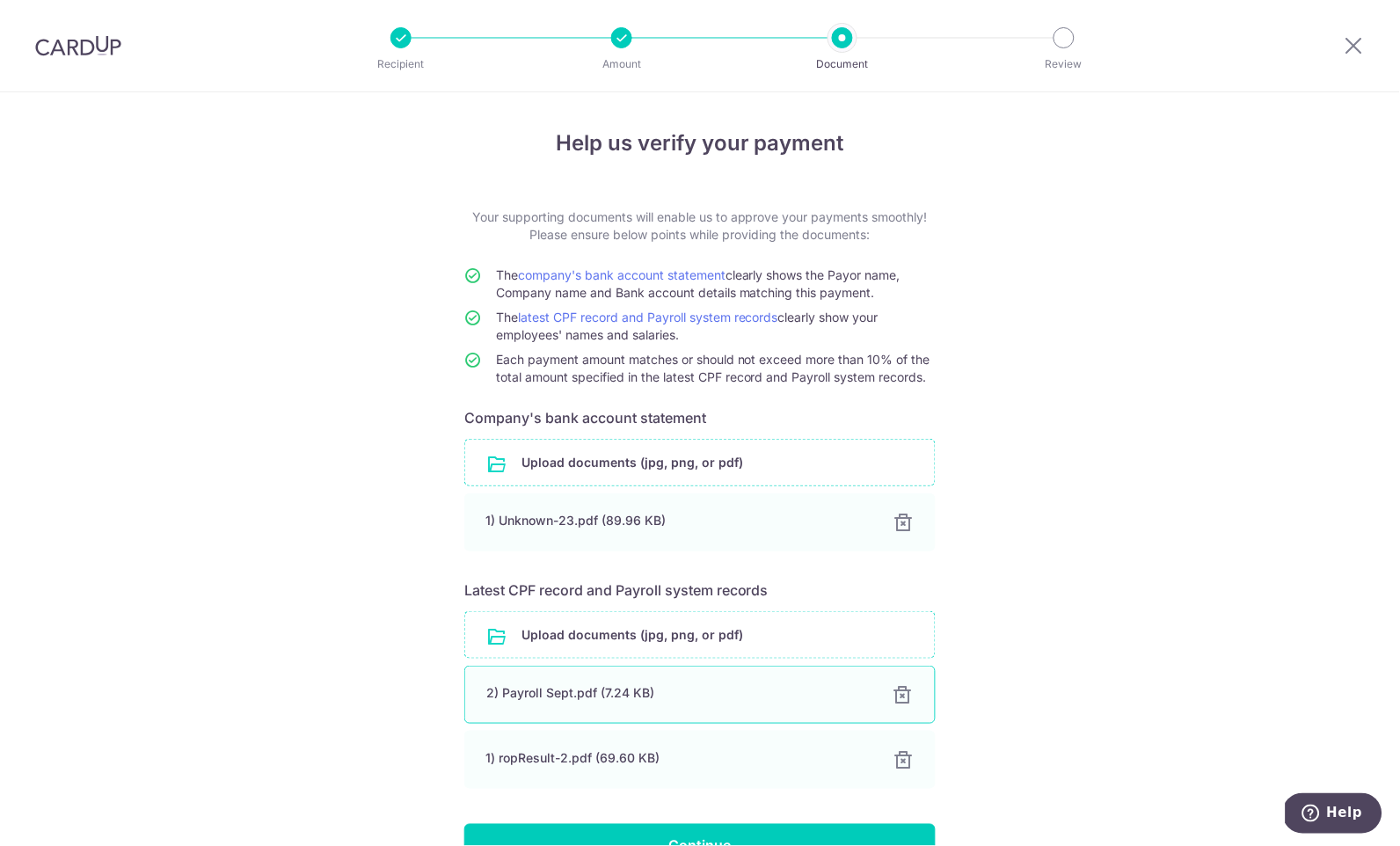
scroll to position [96, 0]
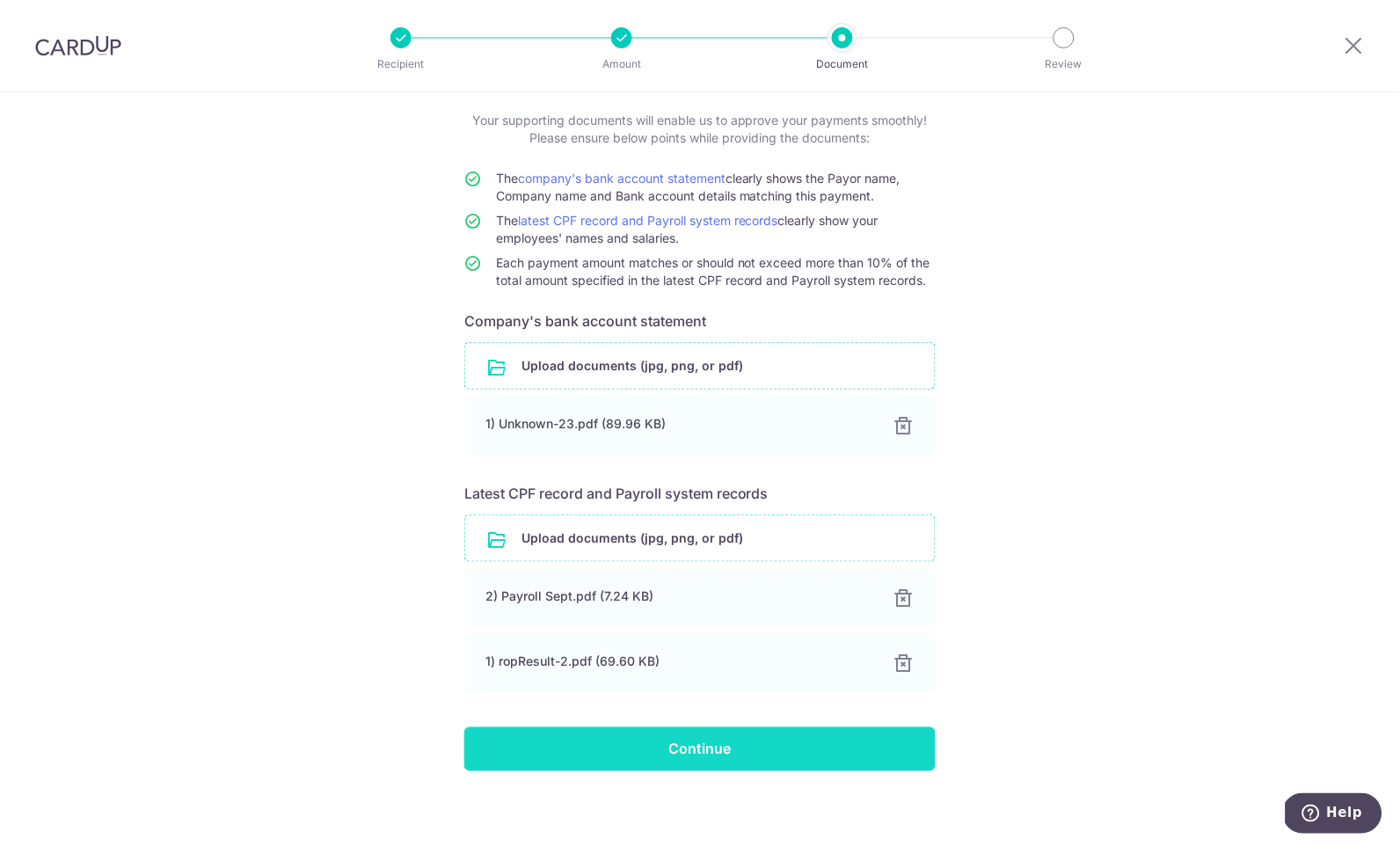
click at [724, 733] on input "Continue" at bounding box center [699, 749] width 471 height 44
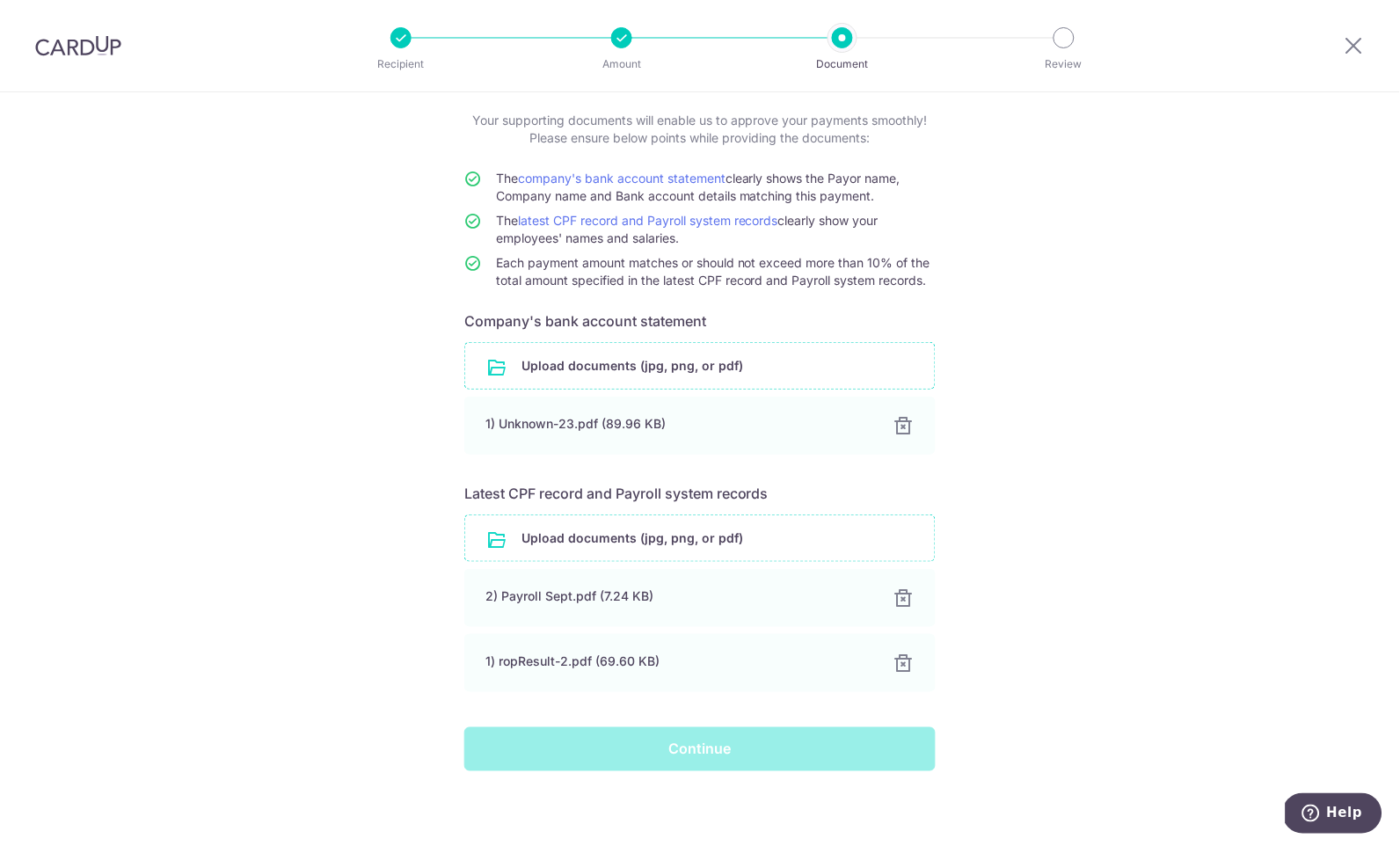
click at [724, 746] on div "Continue" at bounding box center [700, 749] width 493 height 44
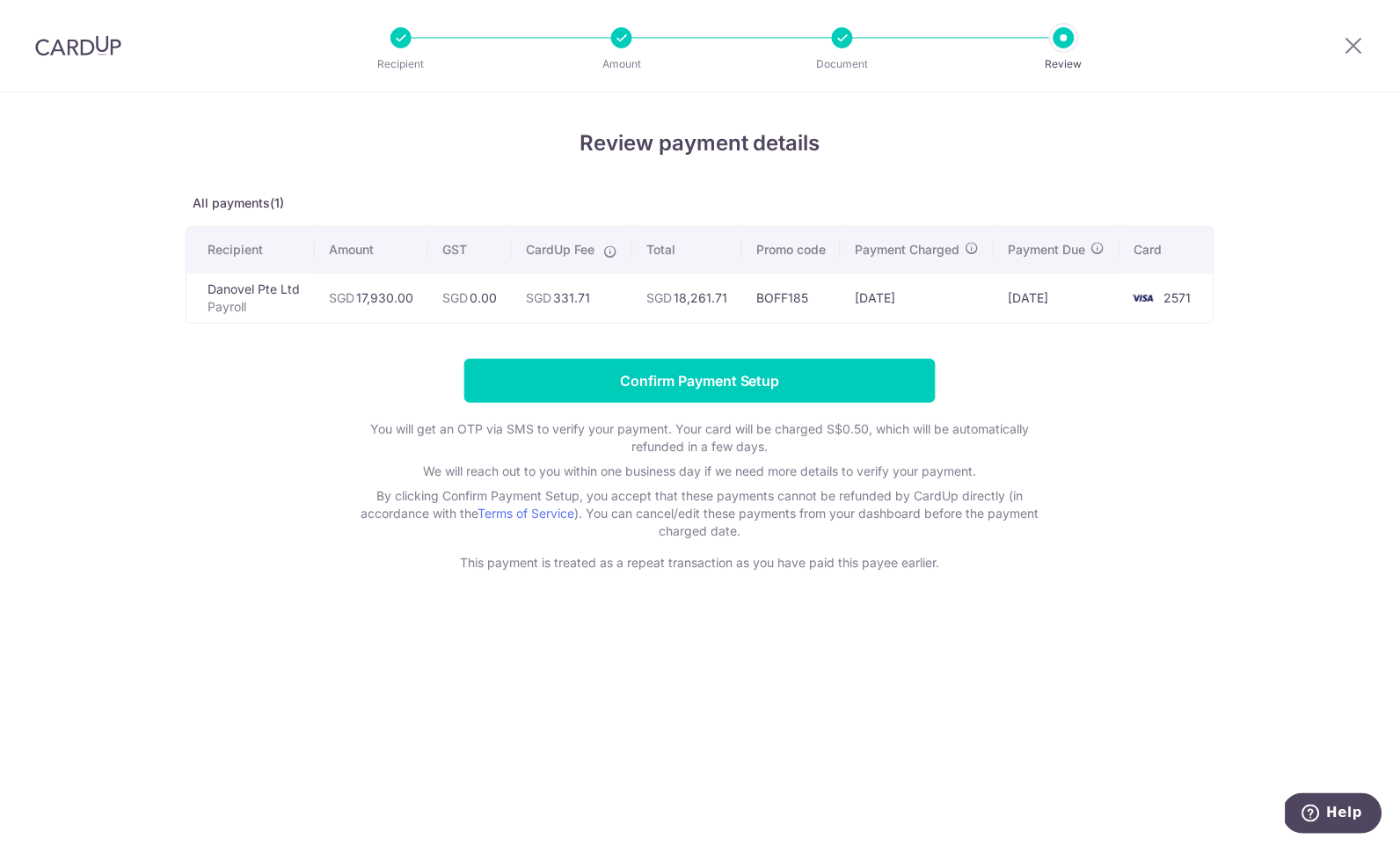
drag, startPoint x: 842, startPoint y: 379, endPoint x: 828, endPoint y: 546, distance: 167.6
click at [828, 546] on form "Confirm Payment Setup You will get an OTP via SMS to verify your payment. Your …" at bounding box center [700, 465] width 1029 height 212
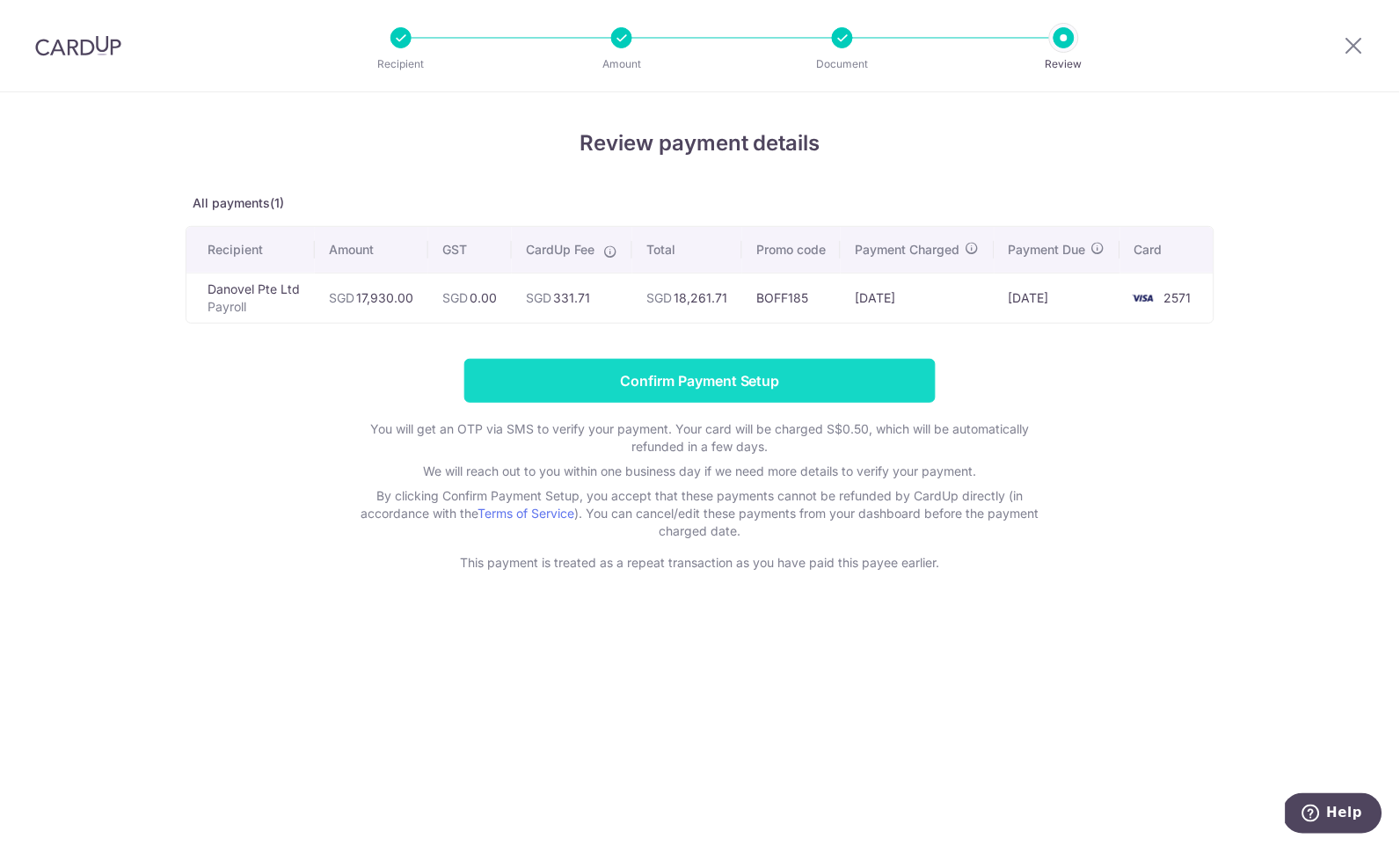
click at [905, 393] on input "Confirm Payment Setup" at bounding box center [699, 380] width 471 height 44
